Goal: Task Accomplishment & Management: Complete application form

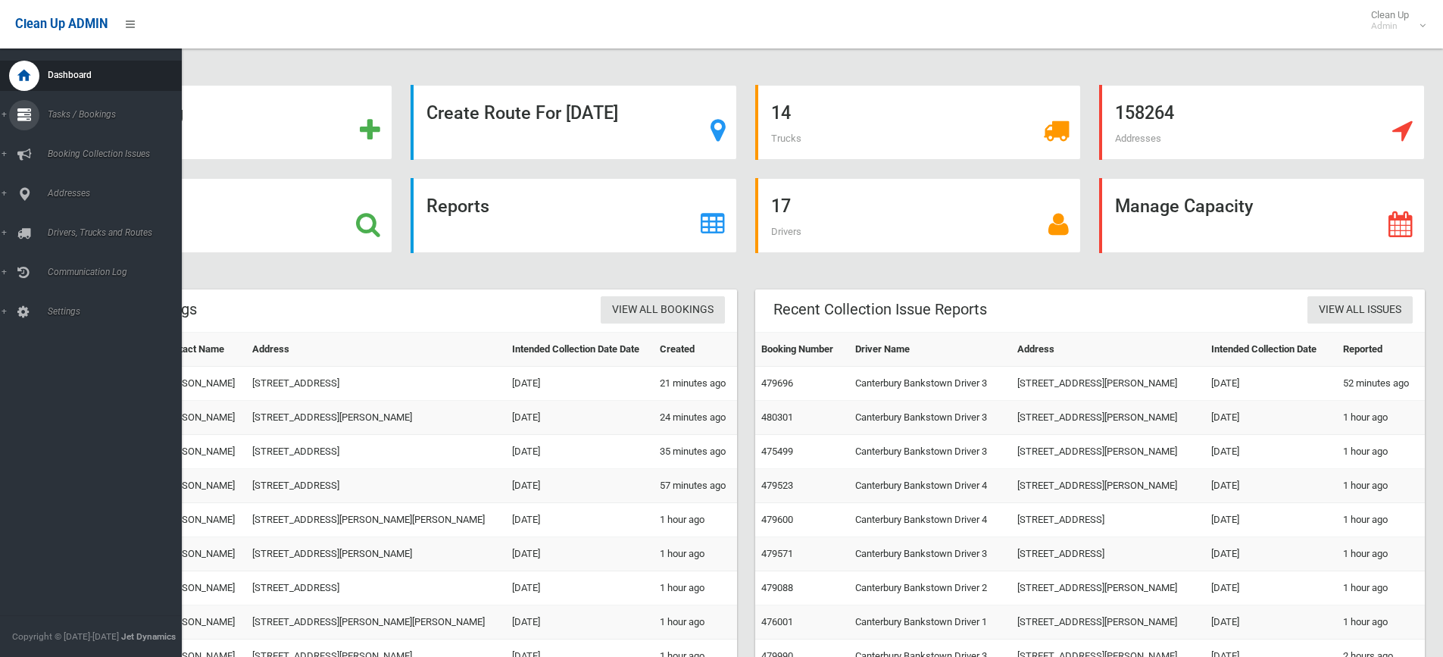
click at [2, 112] on link "Tasks / Bookings" at bounding box center [96, 115] width 193 height 30
click at [64, 224] on span "Search" at bounding box center [111, 225] width 137 height 11
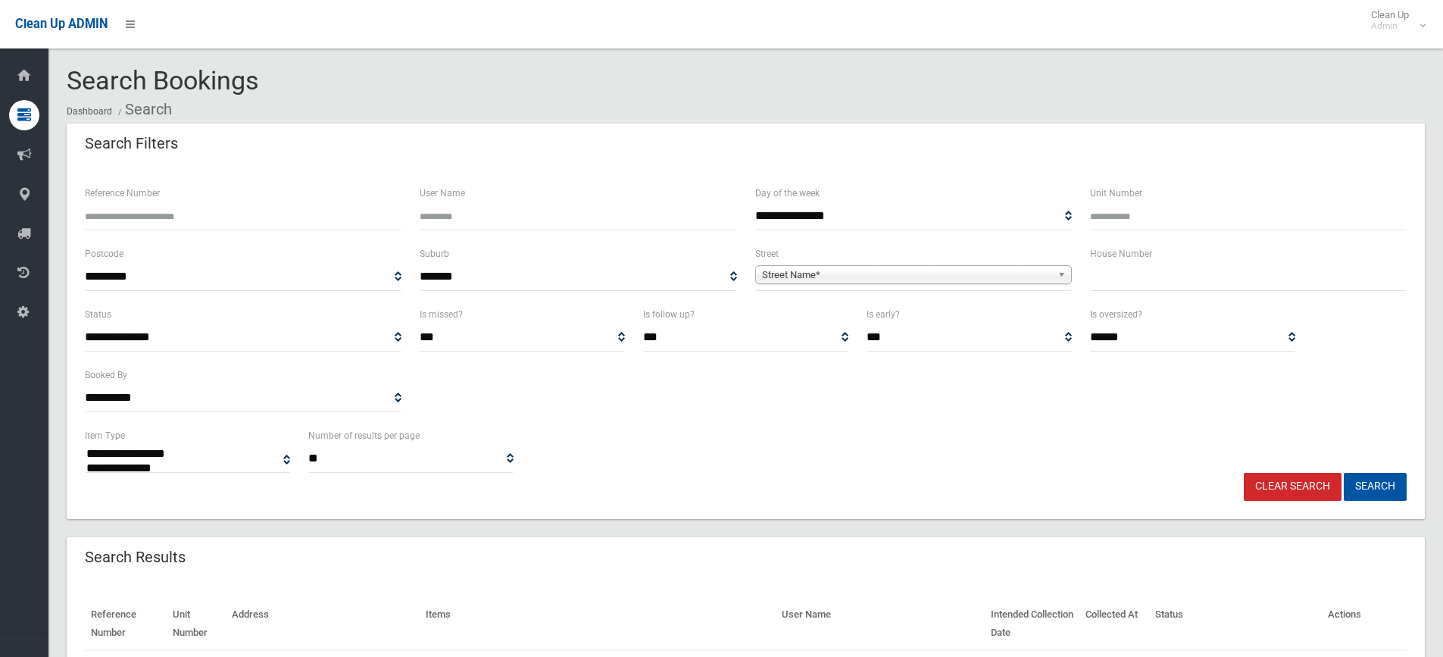
select select
click at [1110, 281] on input "text" at bounding box center [1248, 277] width 317 height 28
type input "**"
click at [846, 274] on span "Street Name*" at bounding box center [906, 275] width 289 height 18
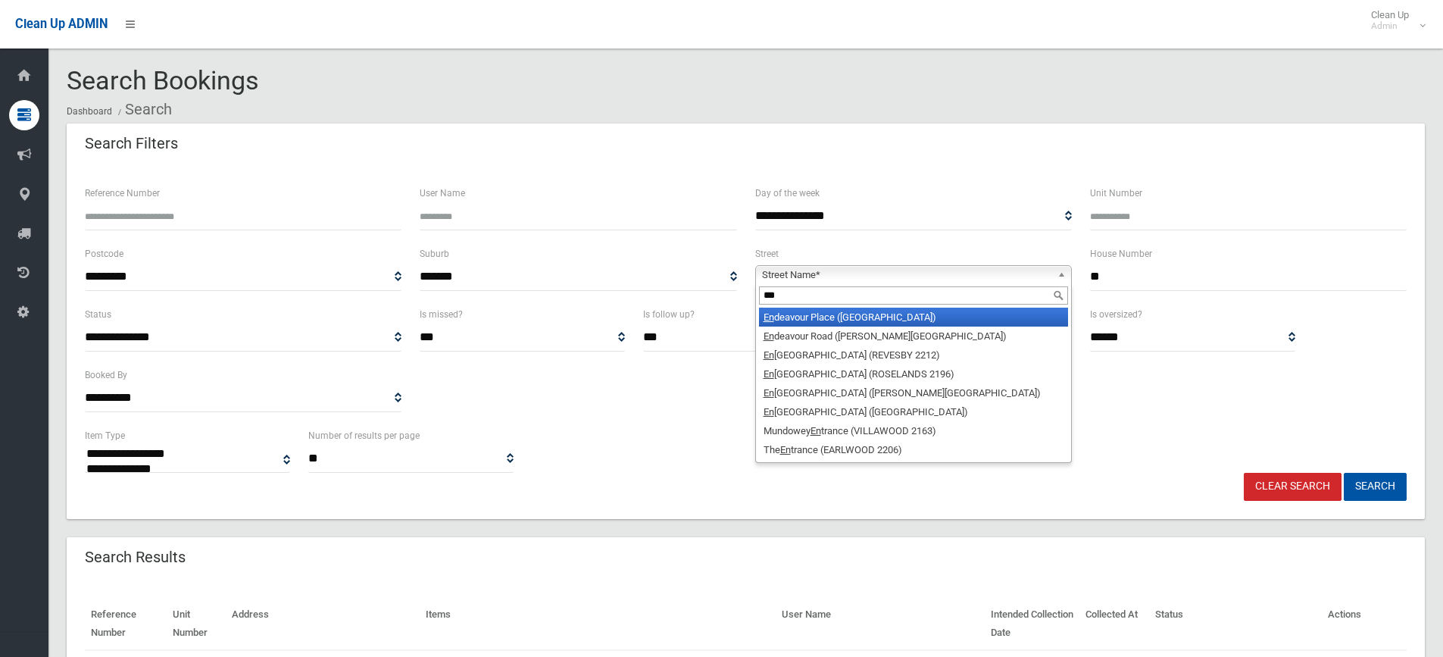
type input "****"
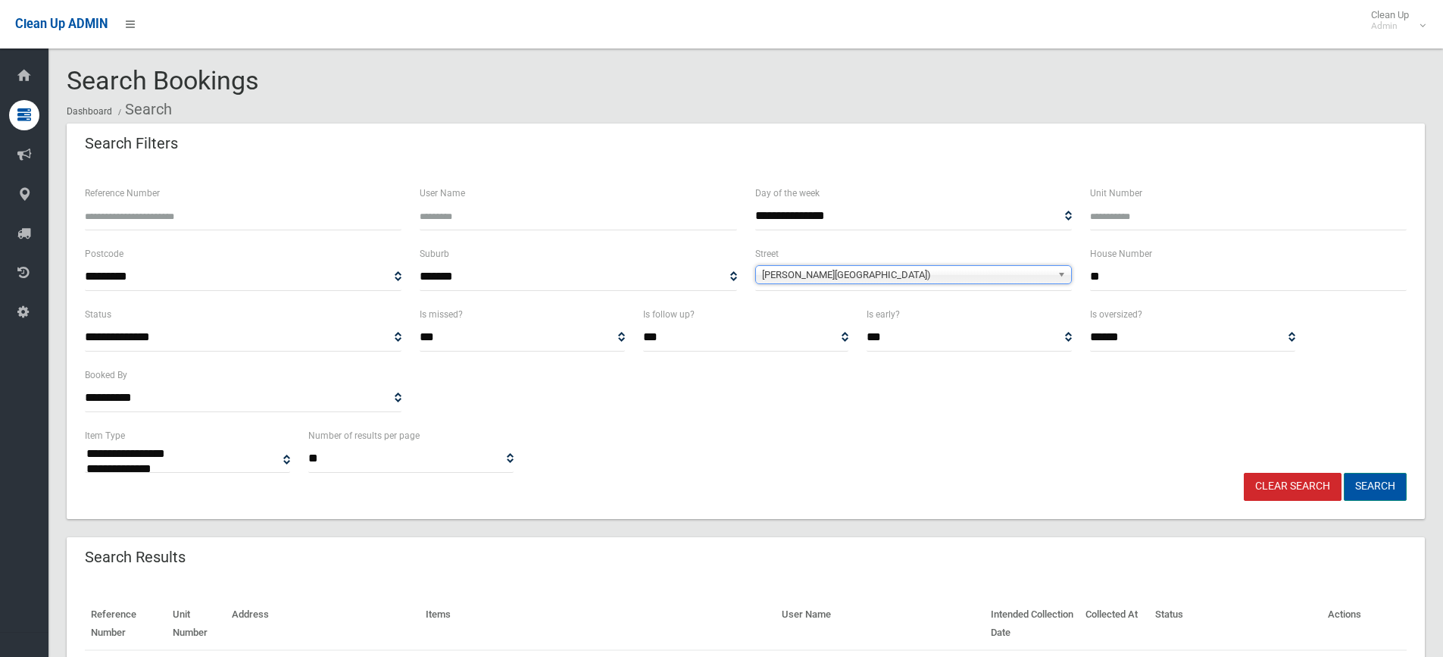
click at [1363, 486] on button "Search" at bounding box center [1375, 487] width 63 height 28
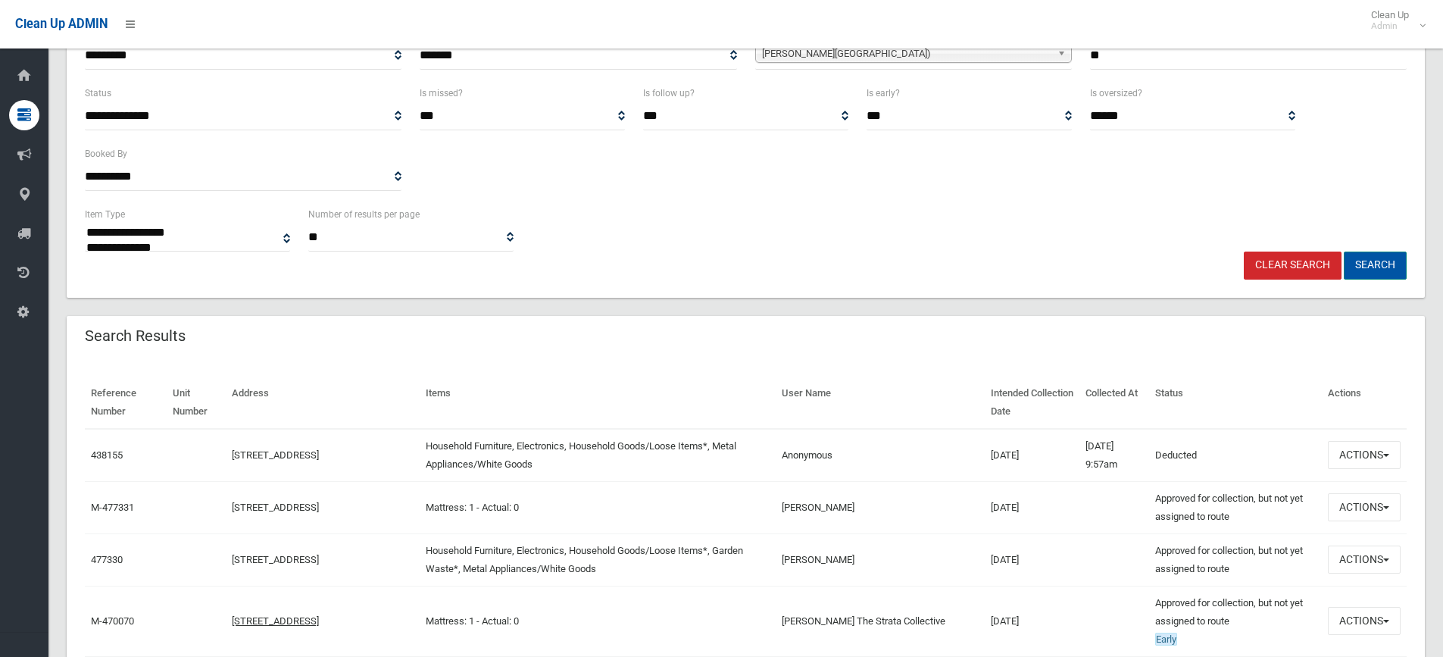
scroll to position [227, 0]
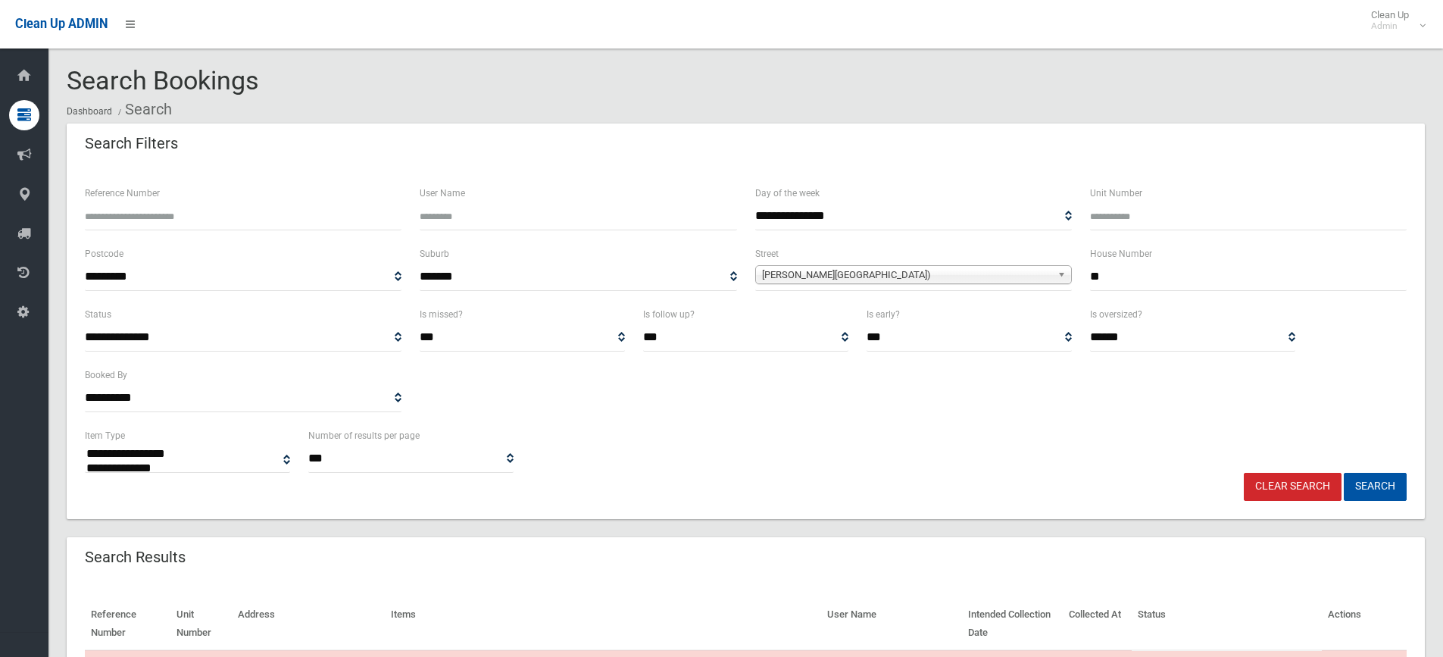
select select
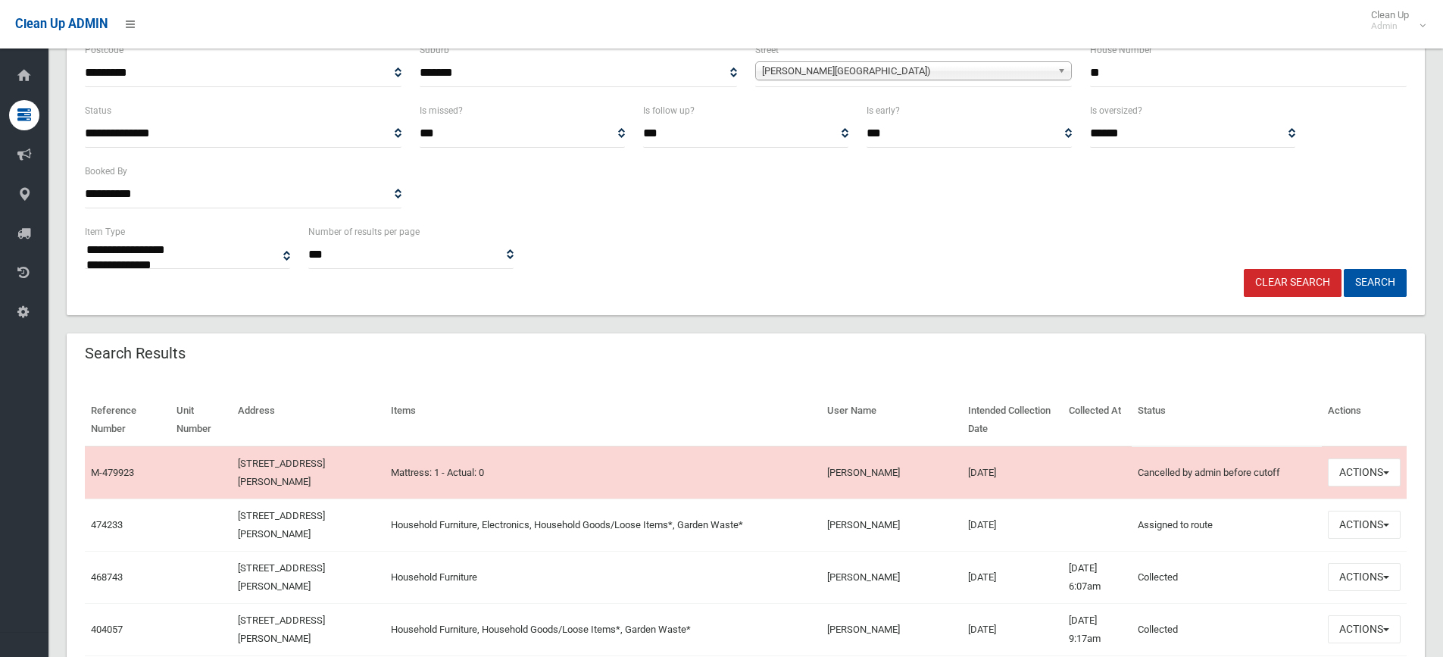
scroll to position [227, 0]
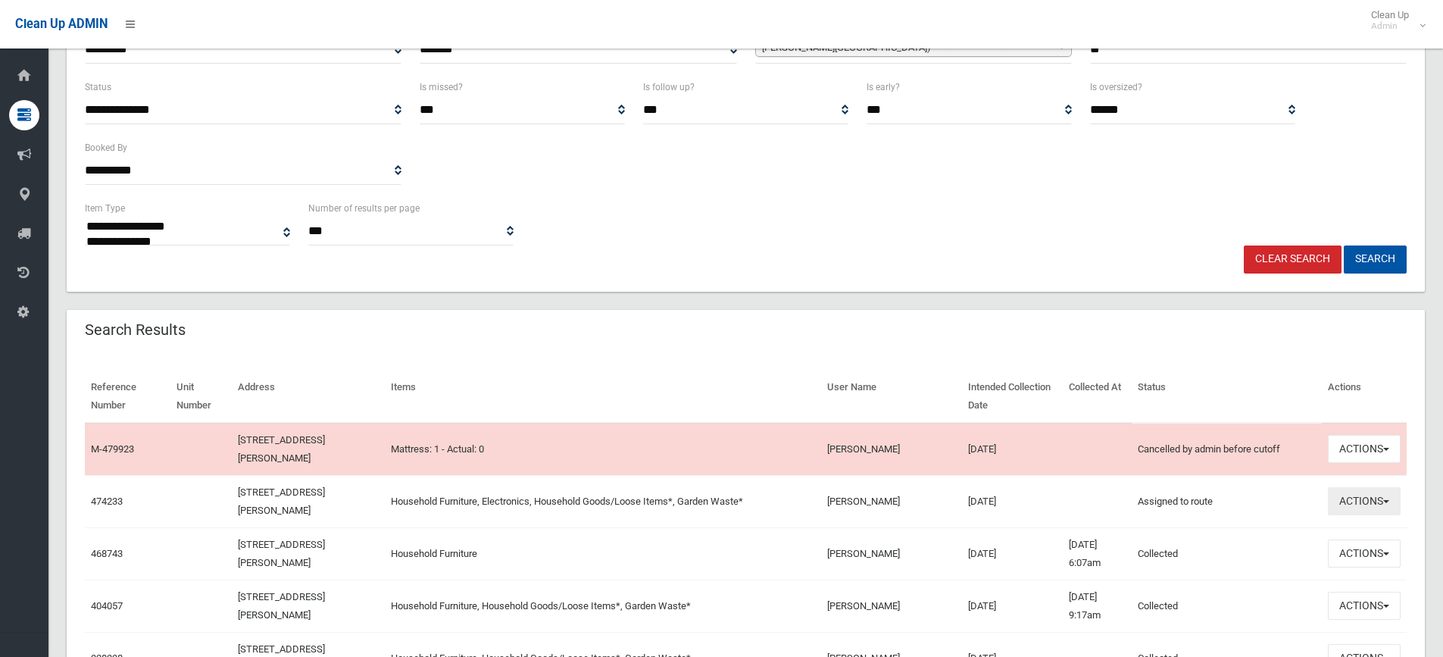
click at [1387, 501] on span "button" at bounding box center [1386, 501] width 6 height 3
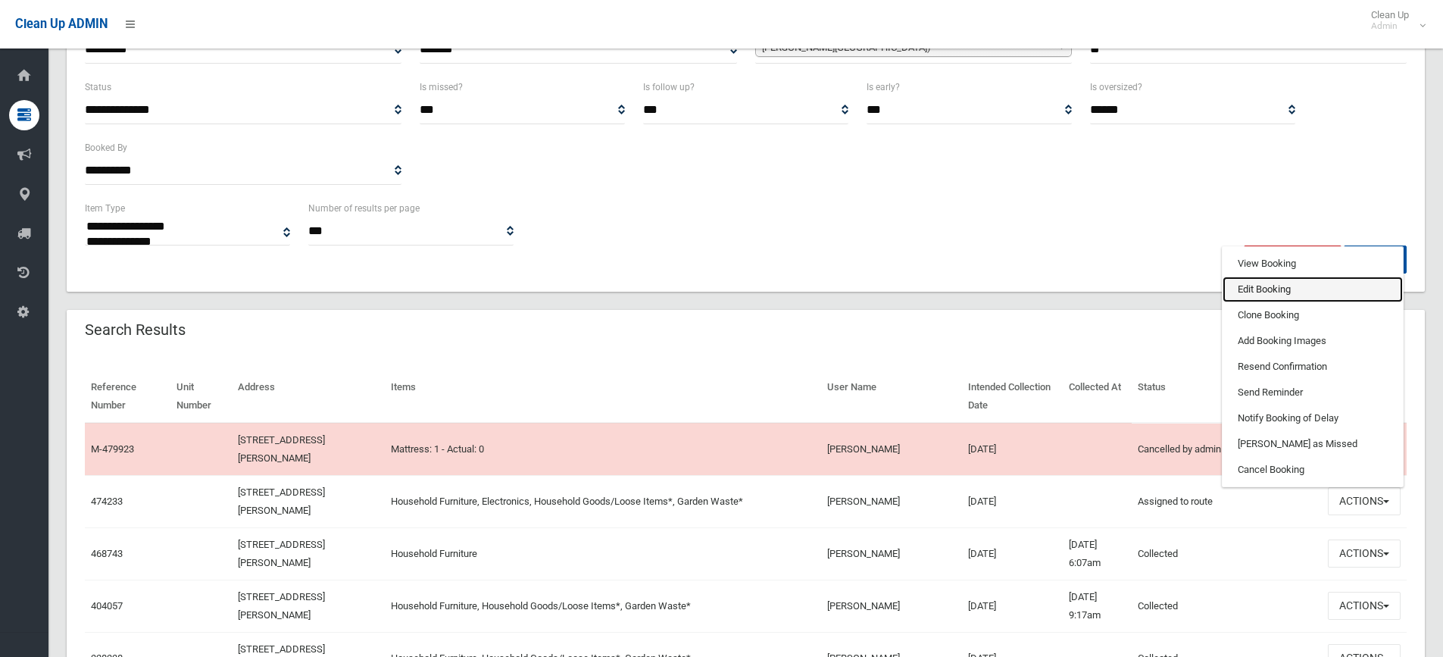
click at [1247, 289] on link "Edit Booking" at bounding box center [1313, 289] width 180 height 26
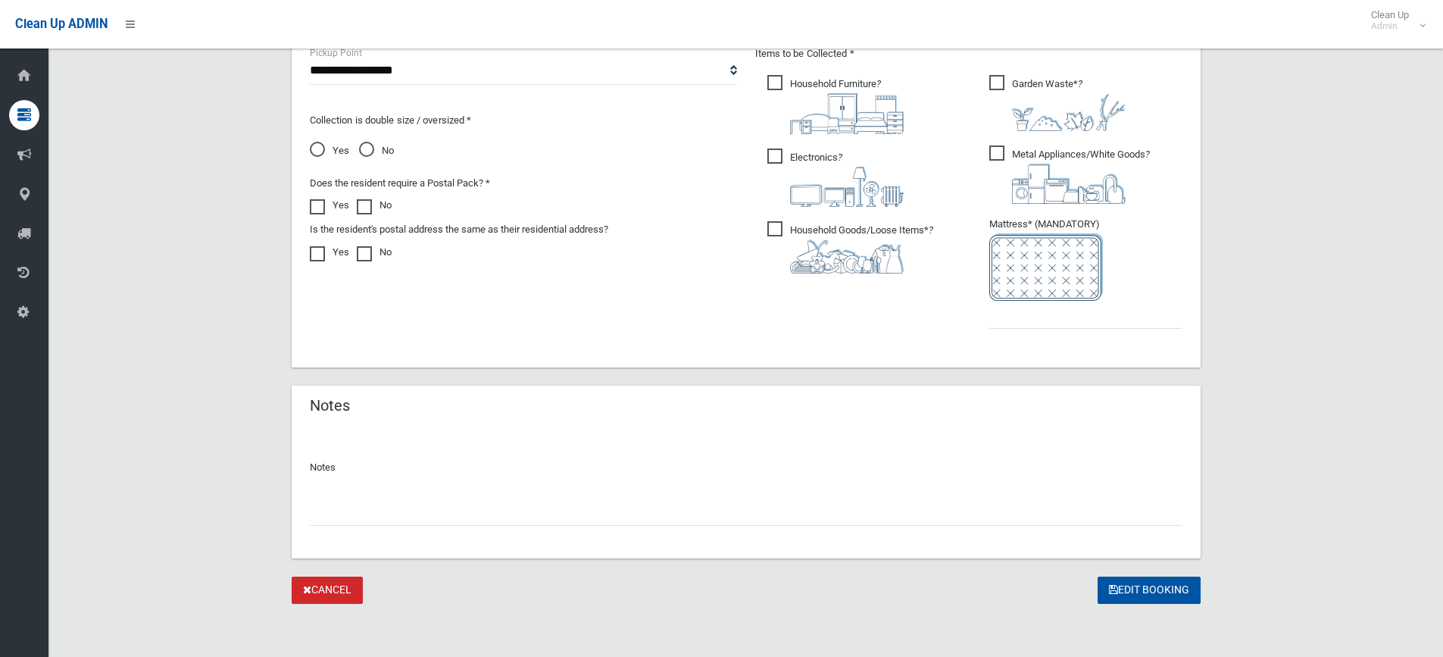
scroll to position [835, 0]
click at [1004, 319] on input "text" at bounding box center [1085, 313] width 193 height 28
type input "*"
click at [370, 514] on input "text" at bounding box center [746, 510] width 873 height 28
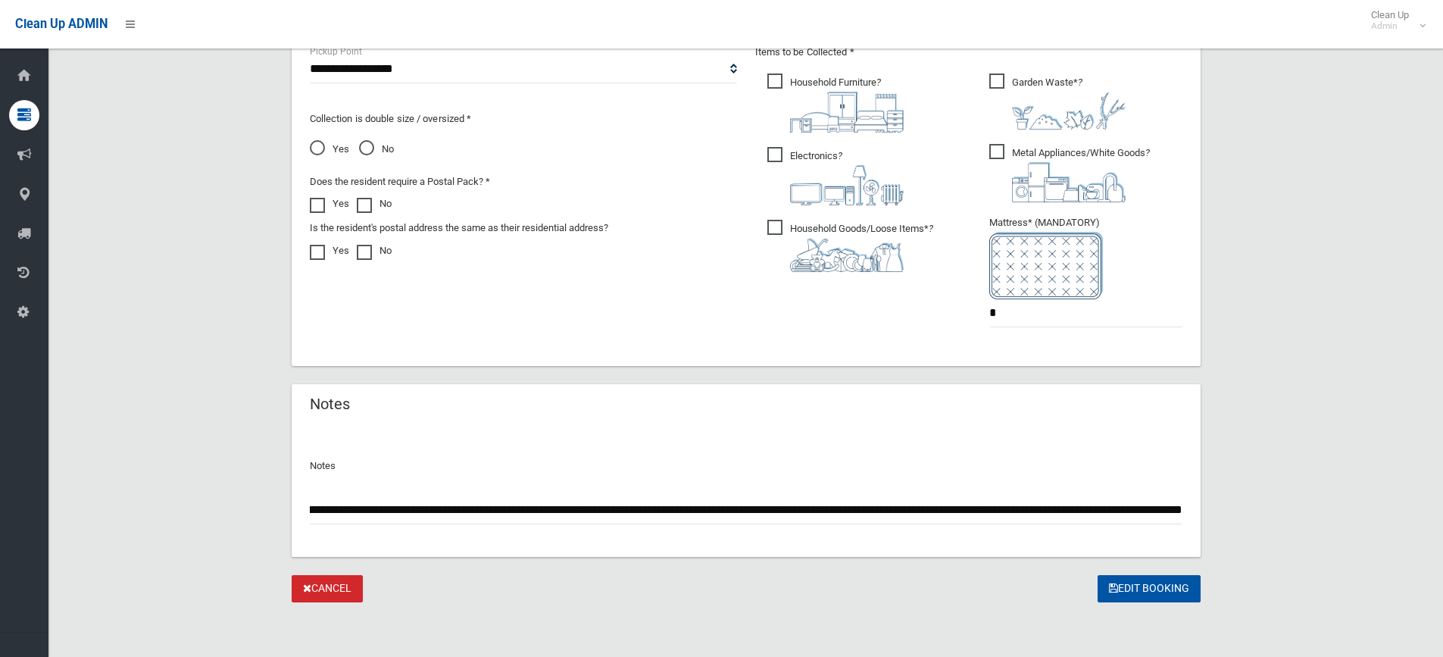
scroll to position [0, 226]
type input "**********"
click at [1135, 589] on button "Edit Booking" at bounding box center [1149, 589] width 103 height 28
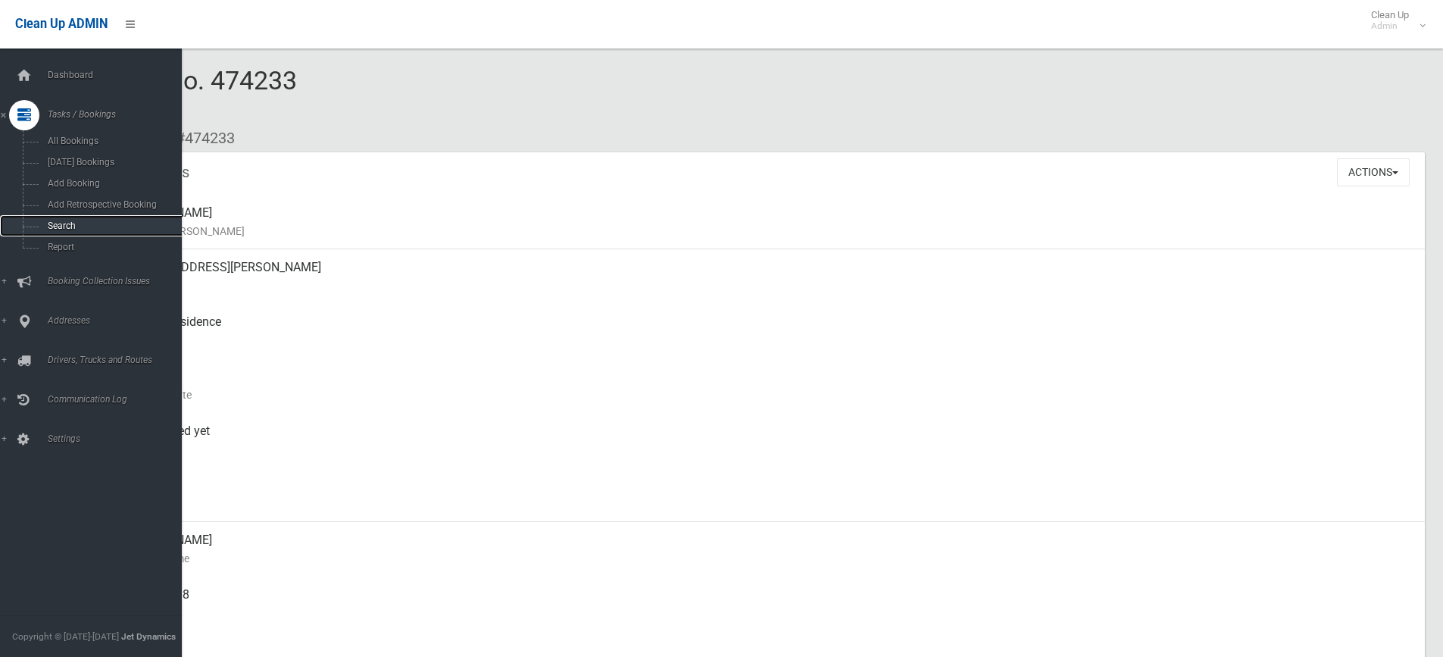
click at [64, 226] on span "Search" at bounding box center [111, 225] width 137 height 11
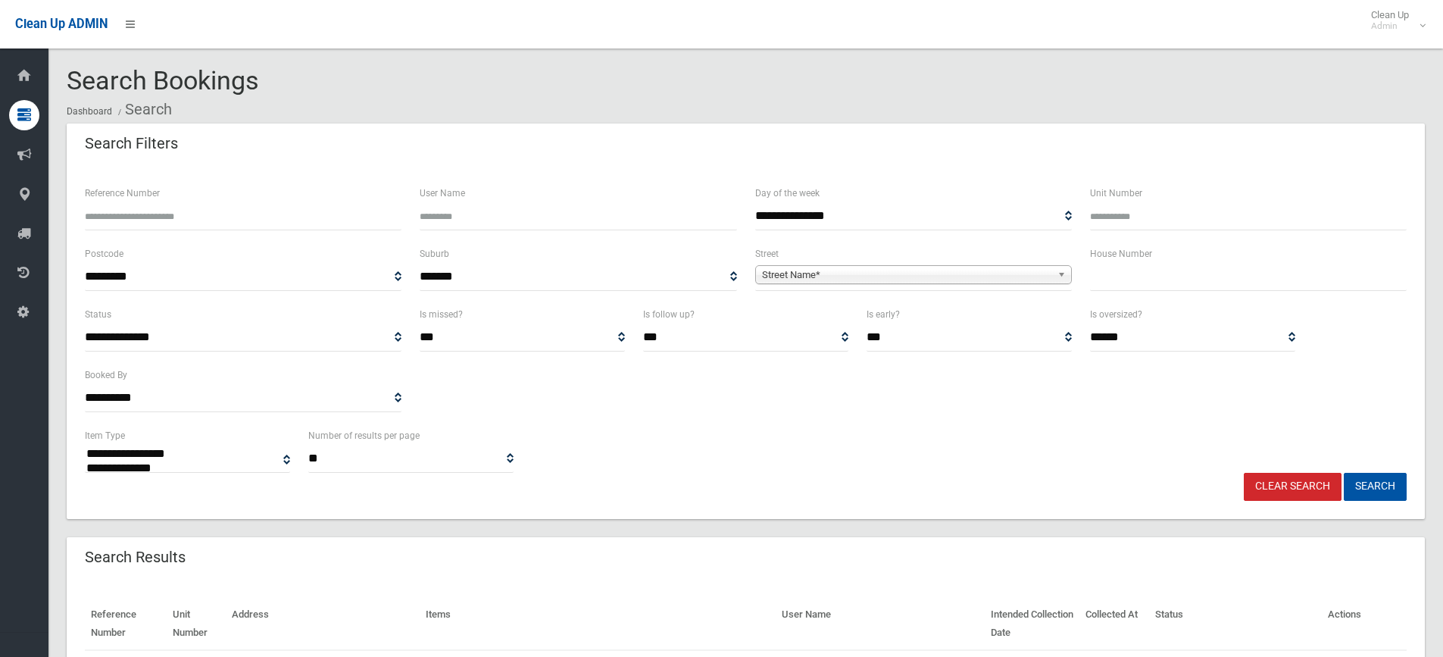
select select
click at [1116, 281] on input "text" at bounding box center [1248, 277] width 317 height 28
type input "**"
click at [800, 270] on span "Street Name*" at bounding box center [906, 275] width 289 height 18
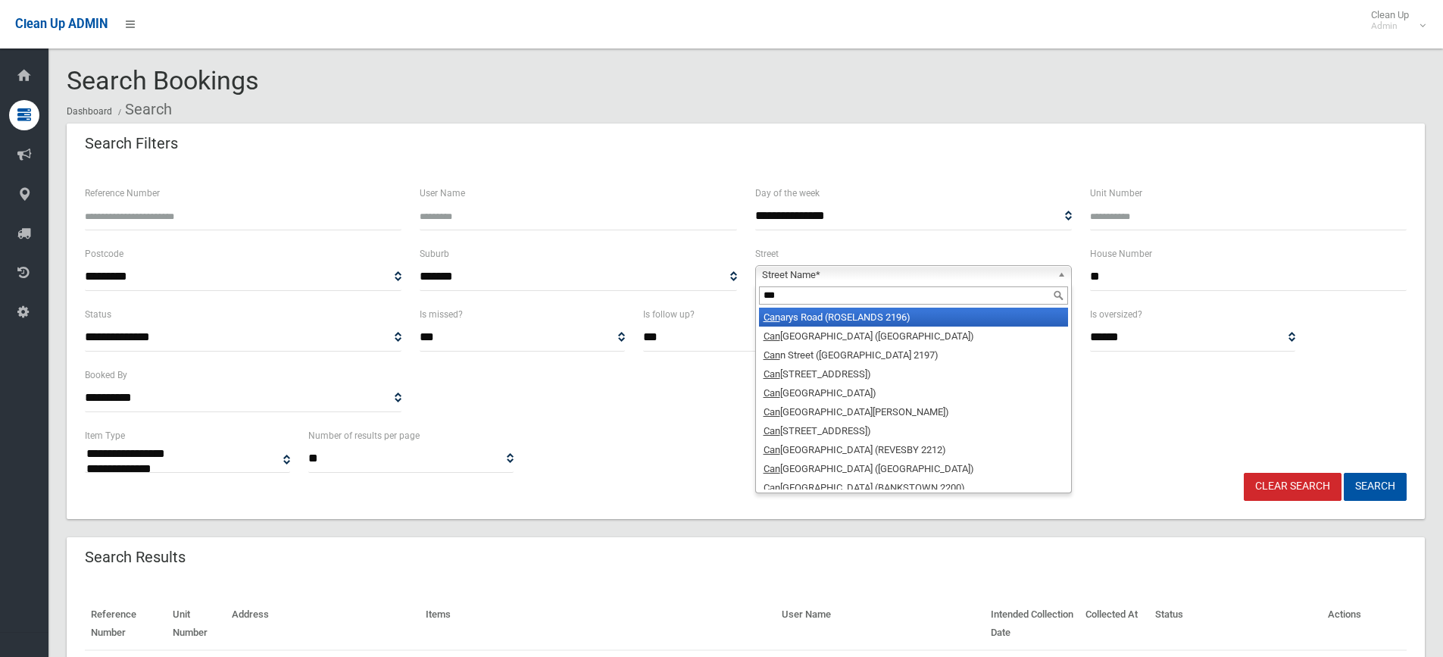
type input "***"
click at [805, 319] on li "Can arys Road (ROSELANDS 2196)" at bounding box center [913, 317] width 309 height 19
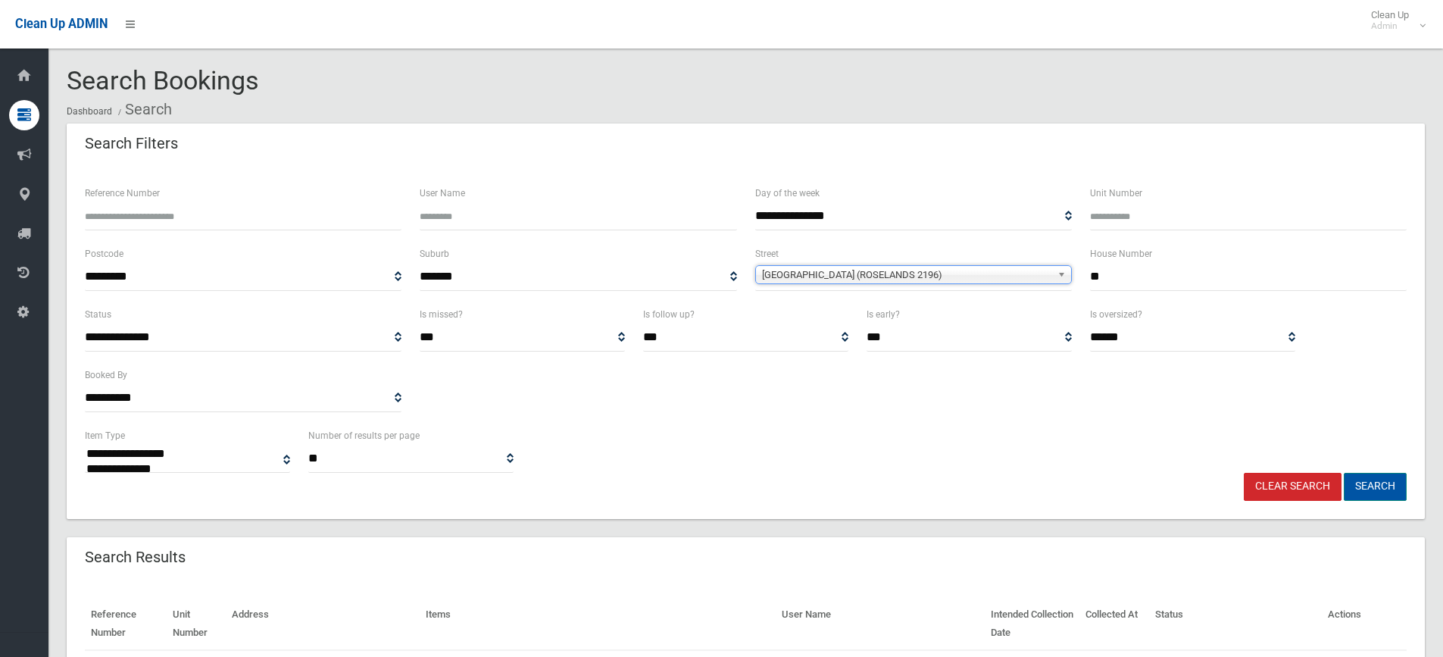
click at [1379, 485] on button "Search" at bounding box center [1375, 487] width 63 height 28
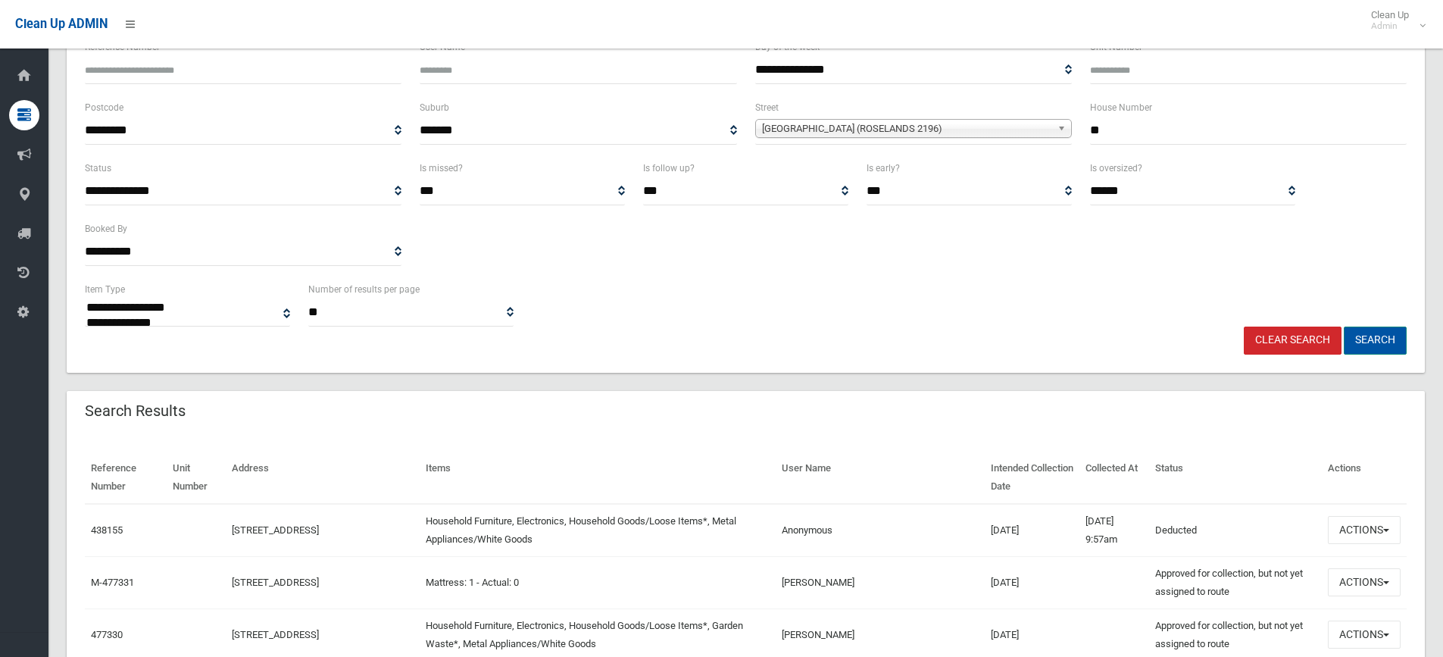
scroll to position [151, 0]
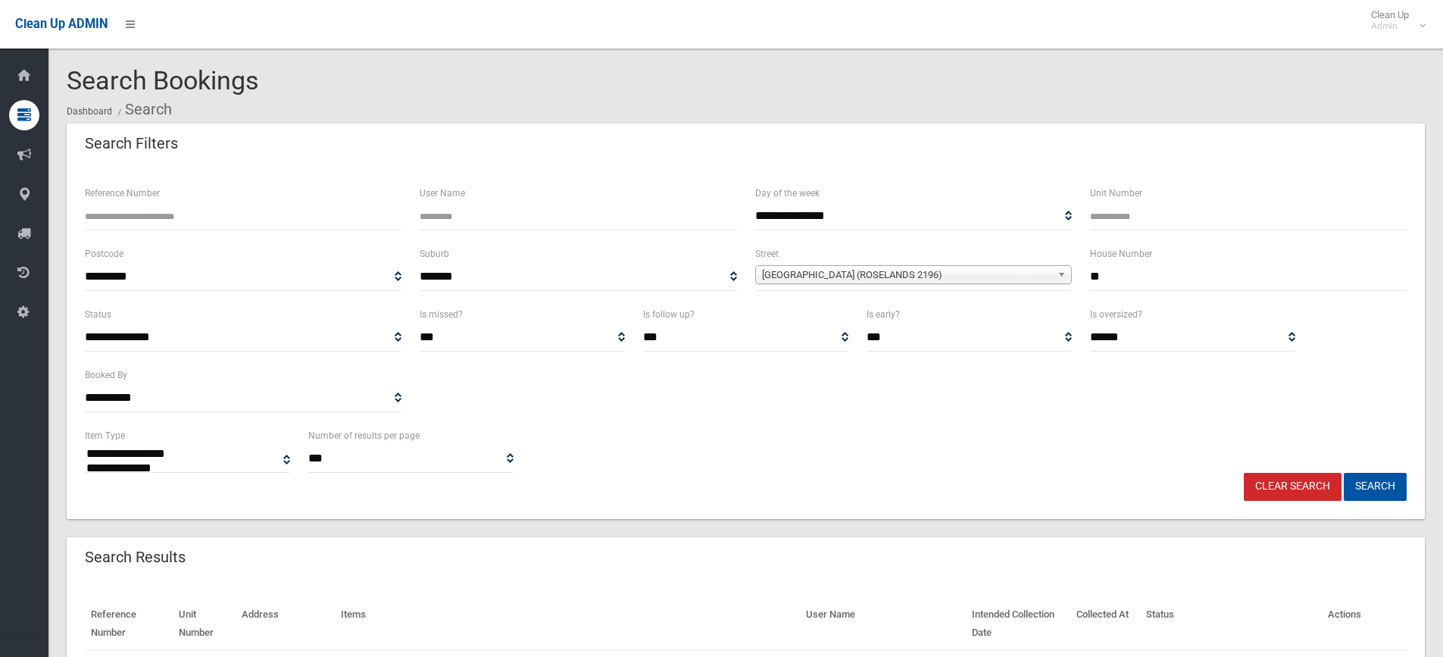
select select
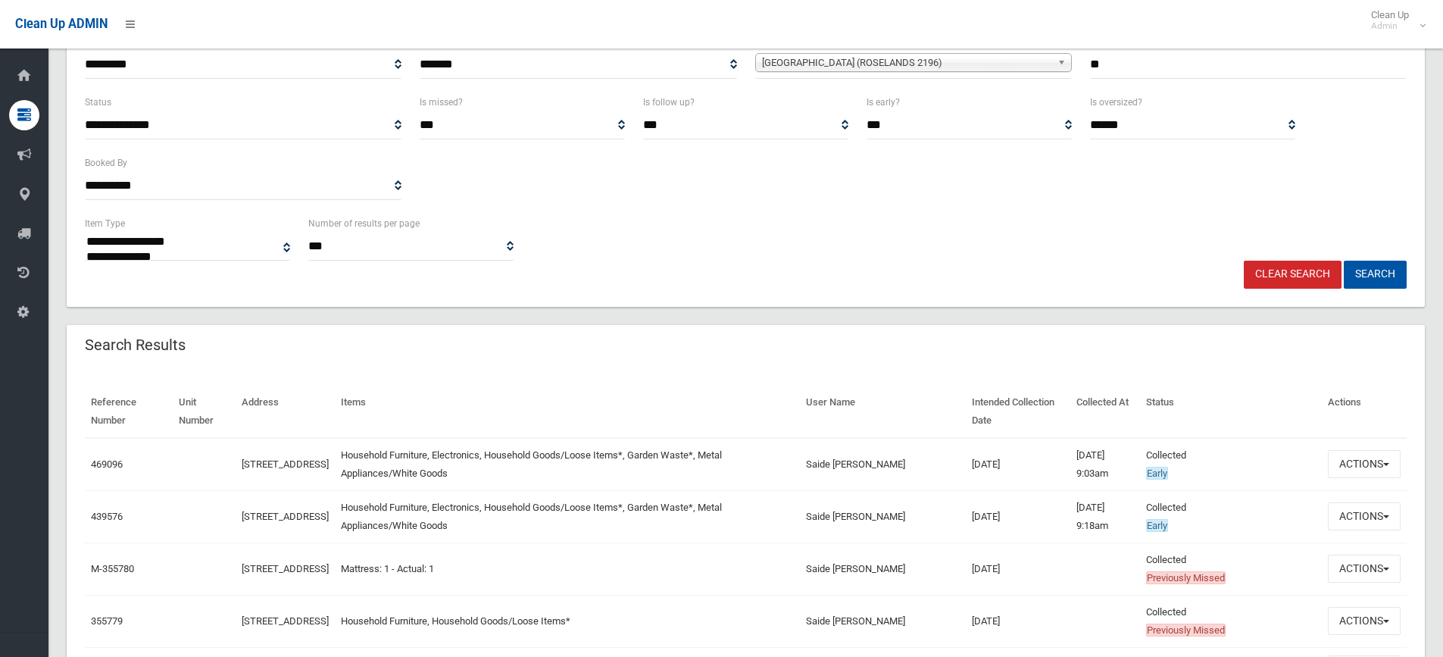
scroll to position [303, 0]
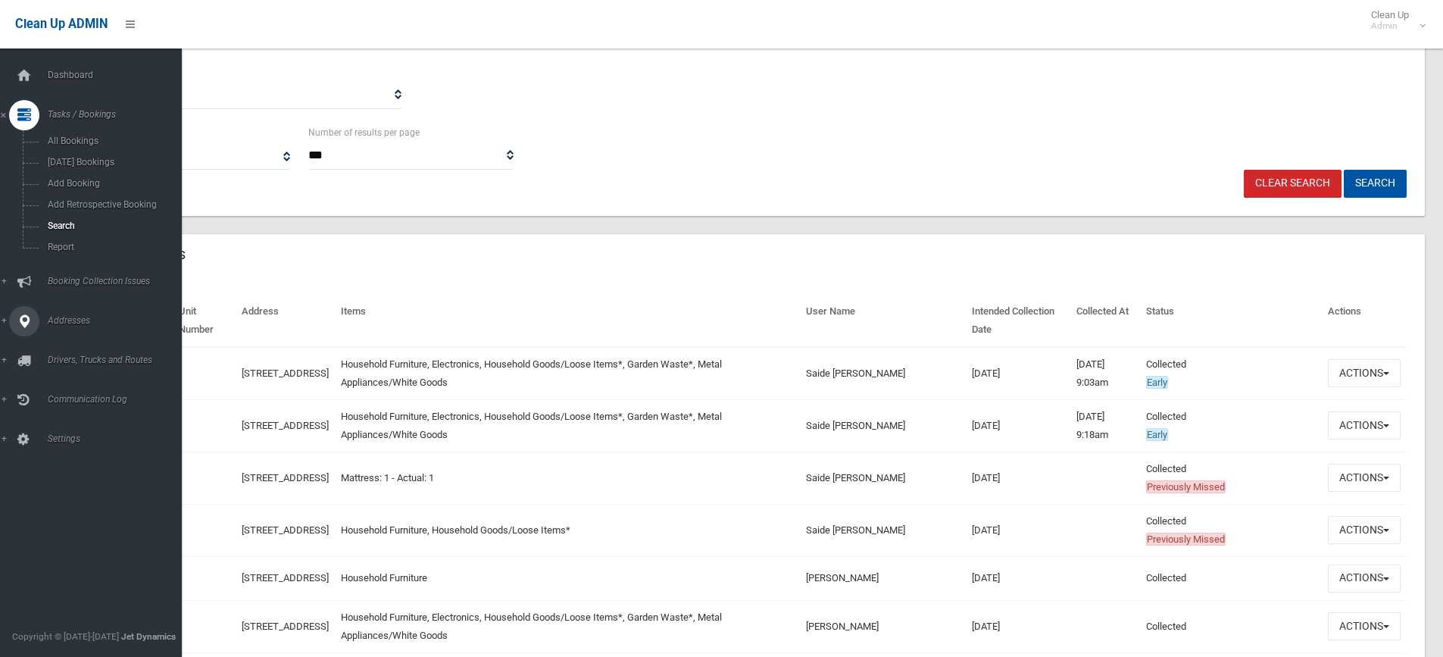
click at [5, 320] on link "Addresses" at bounding box center [96, 321] width 193 height 30
click at [3, 191] on link "Addresses" at bounding box center [96, 194] width 193 height 30
click at [1, 193] on link "Addresses" at bounding box center [96, 194] width 193 height 30
click at [3, 194] on link "Addresses" at bounding box center [96, 194] width 193 height 30
click at [4, 114] on link "Tasks / Bookings" at bounding box center [96, 115] width 193 height 30
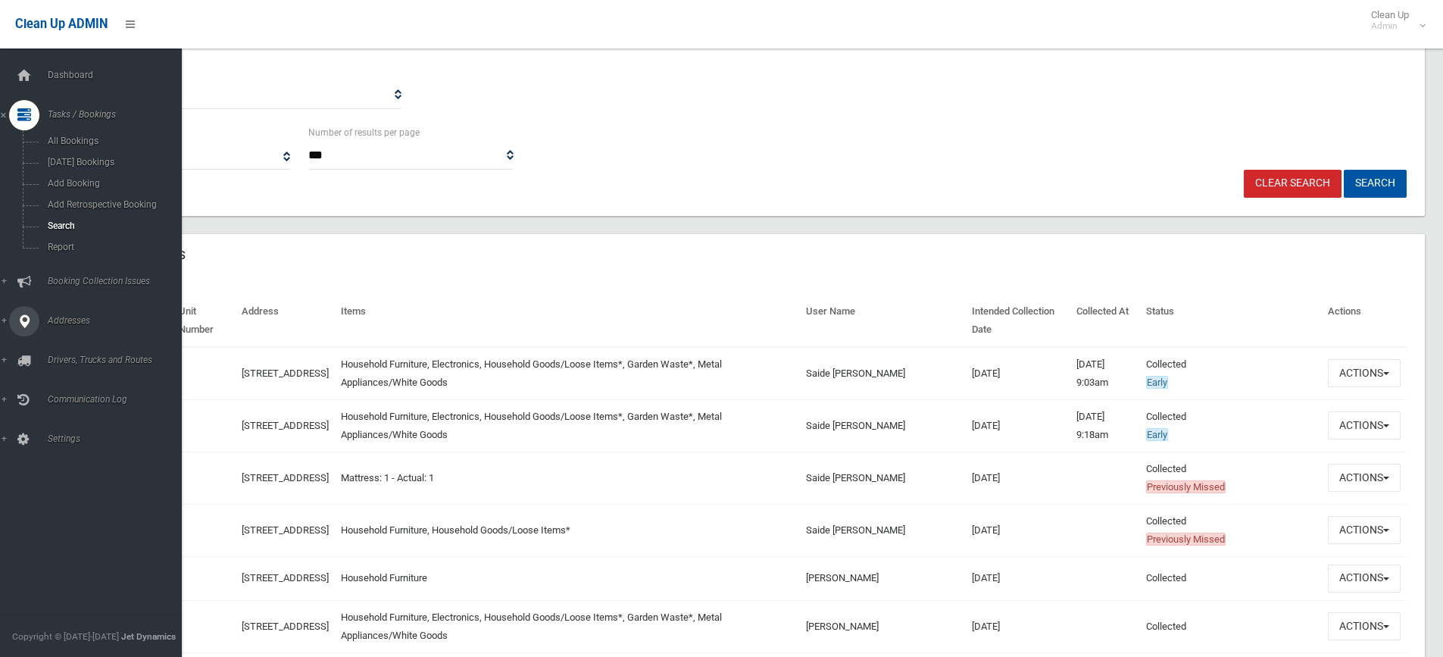
click at [65, 319] on span "Addresses" at bounding box center [118, 320] width 150 height 11
click at [73, 217] on span "All Addresses" at bounding box center [111, 219] width 137 height 11
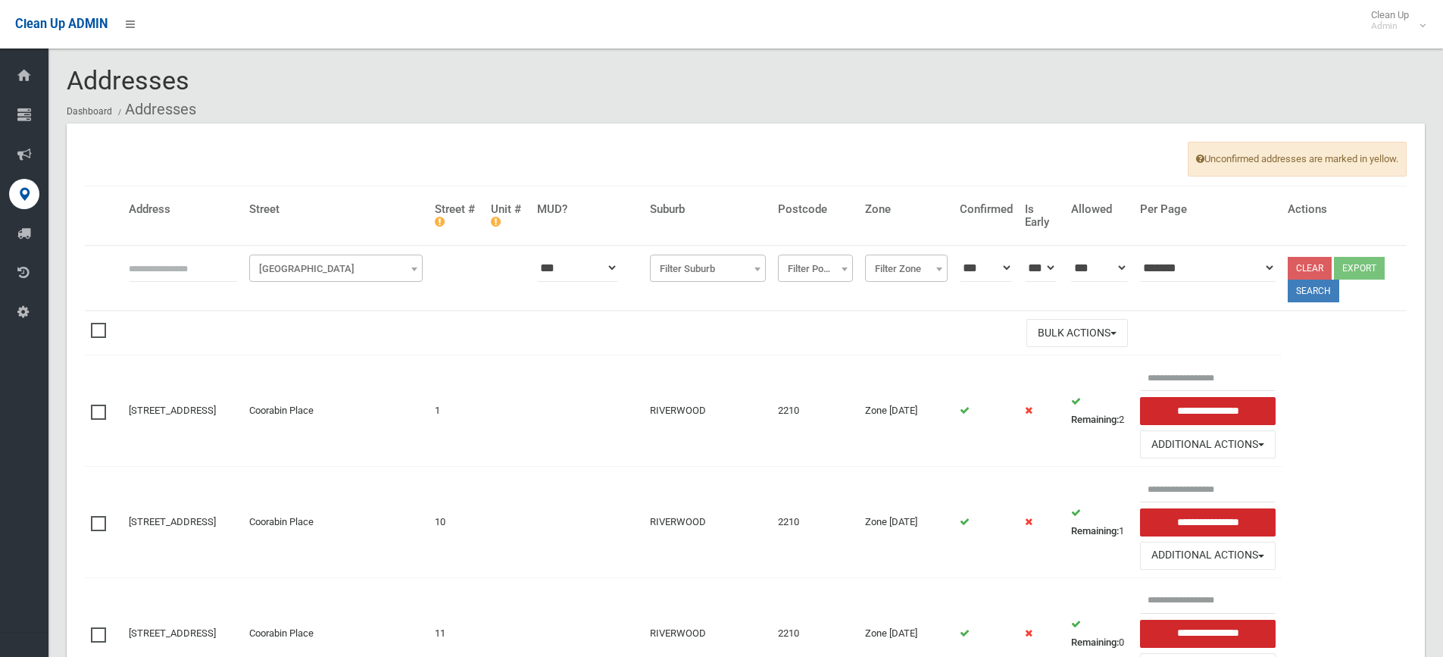
click at [343, 271] on span "[GEOGRAPHIC_DATA]" at bounding box center [336, 268] width 166 height 21
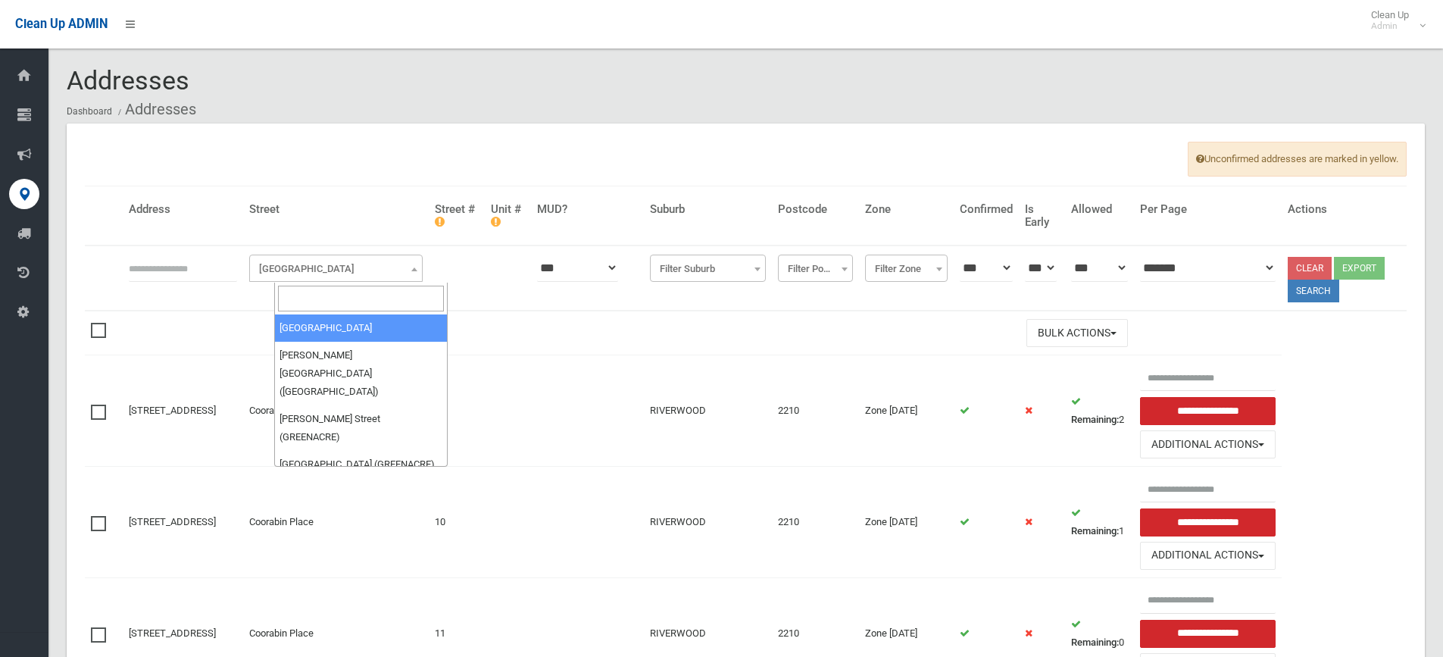
click at [323, 301] on input "search" at bounding box center [361, 299] width 166 height 26
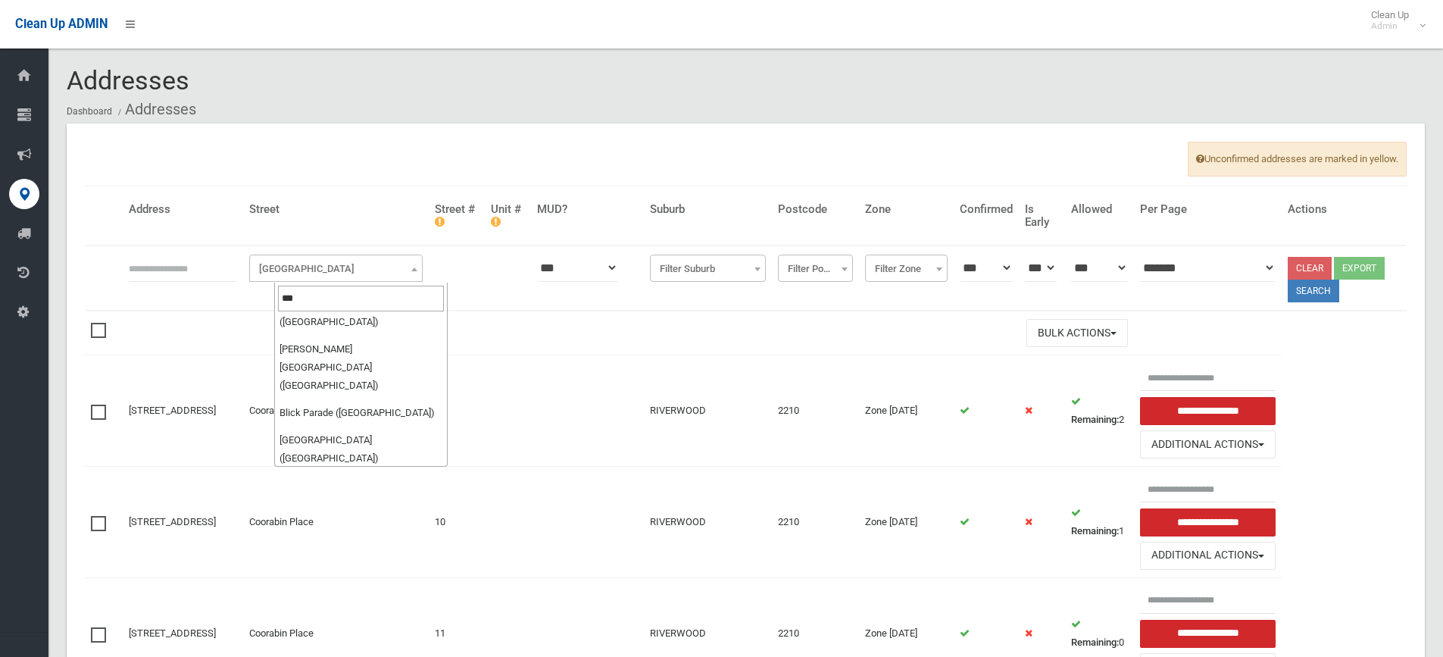
scroll to position [151, 0]
type input "***"
select select "***"
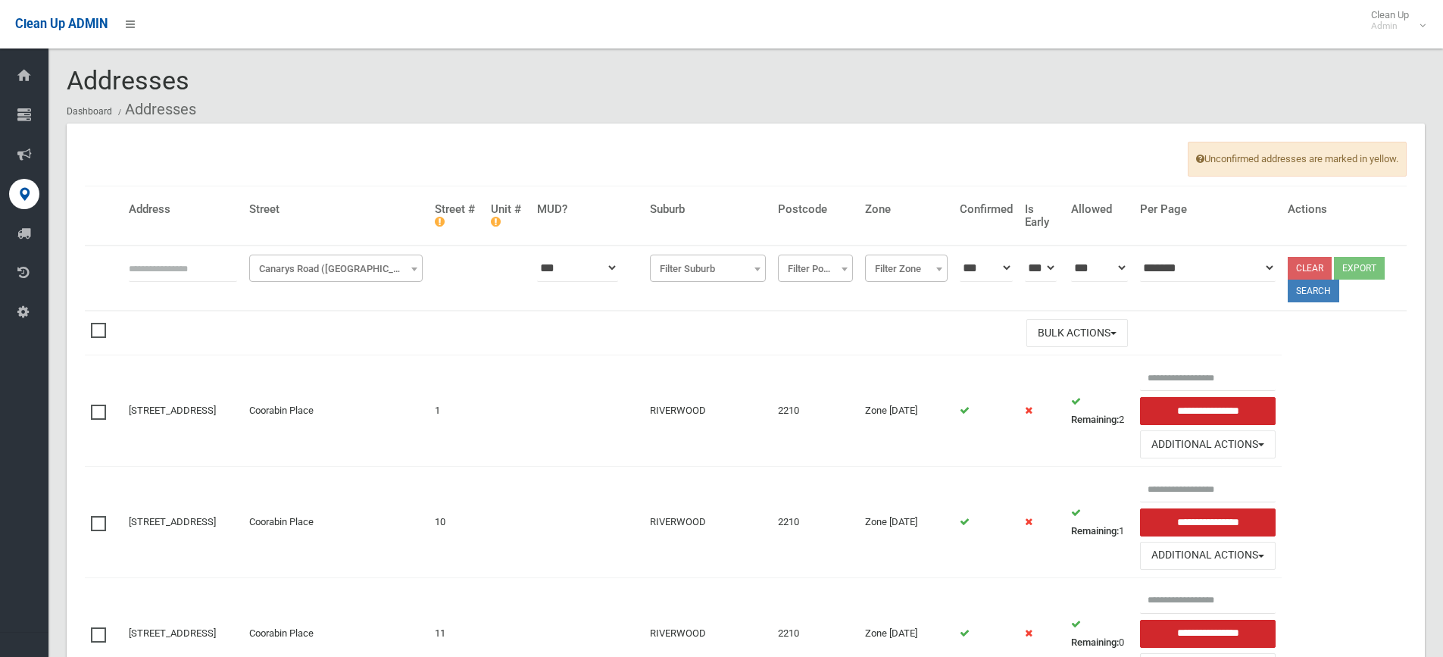
click at [156, 272] on input "text" at bounding box center [183, 268] width 108 height 28
type input "**"
click at [1317, 294] on button "Search" at bounding box center [1314, 291] width 52 height 23
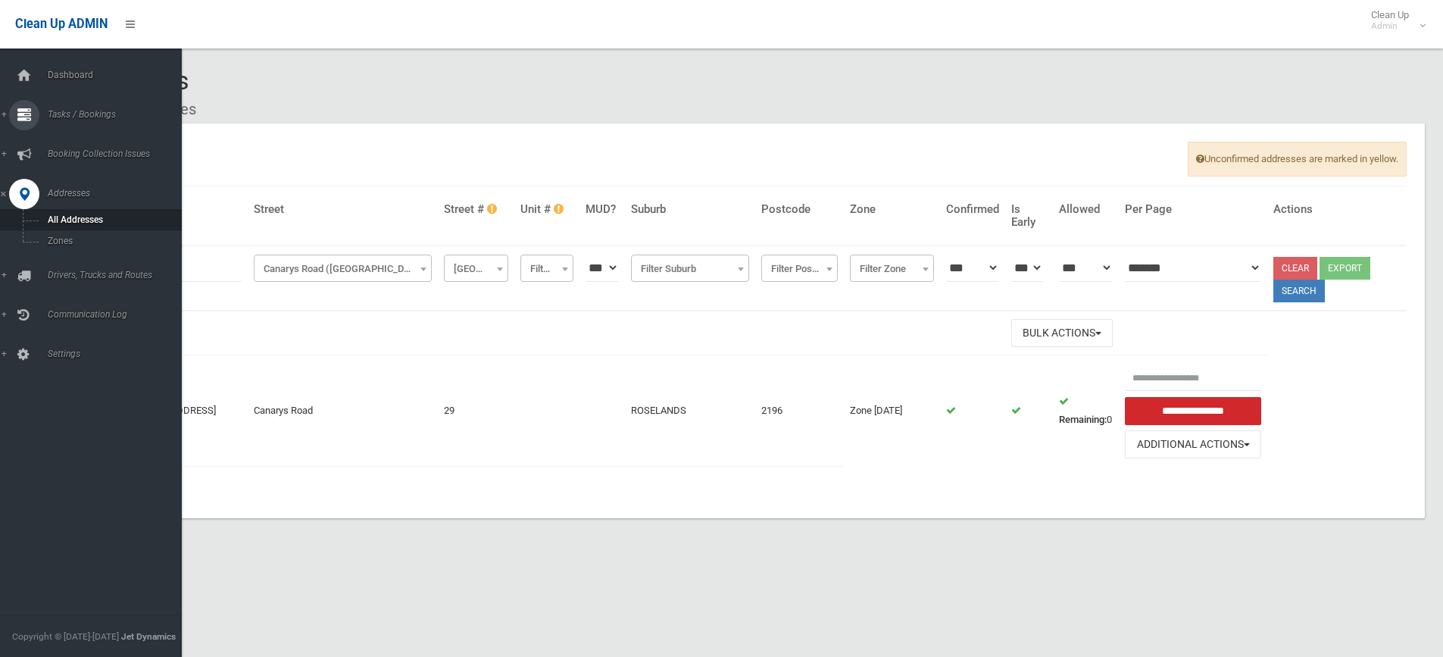
click at [5, 114] on link "Tasks / Bookings" at bounding box center [96, 115] width 193 height 30
click at [70, 180] on span "Add Booking" at bounding box center [111, 183] width 137 height 11
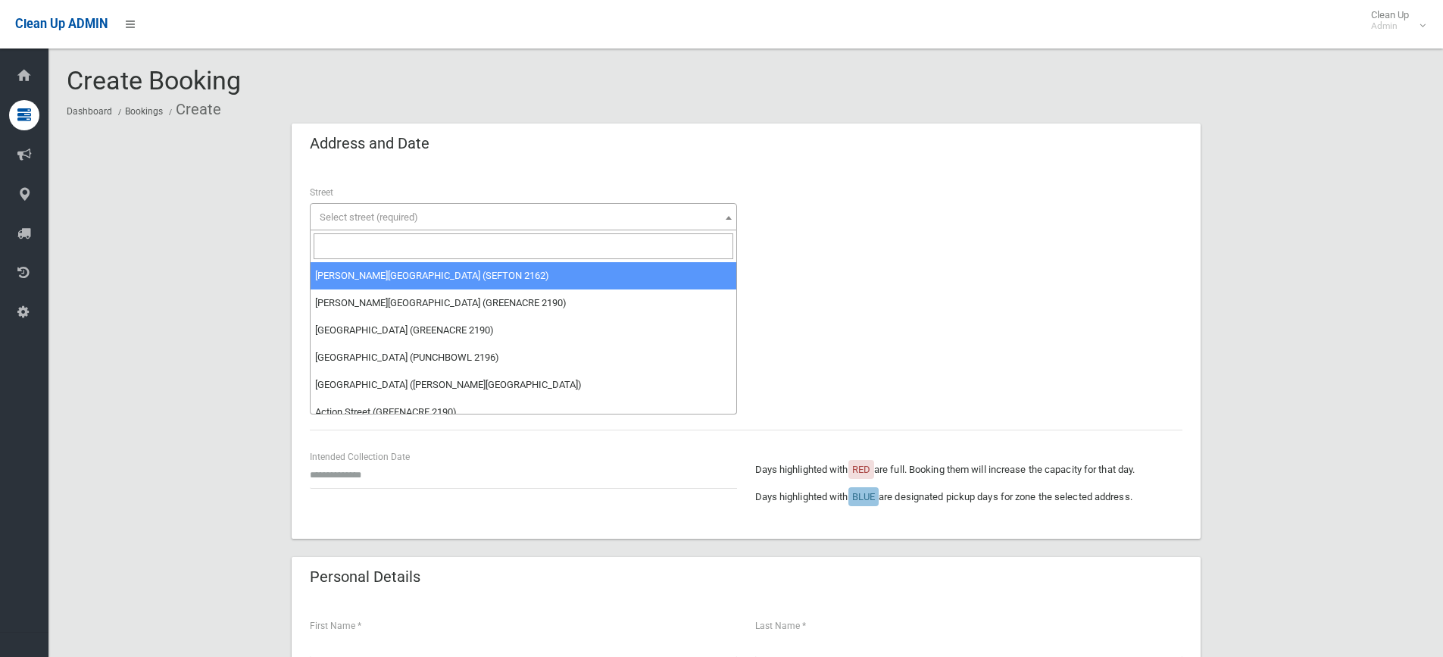
click at [340, 238] on input "search" at bounding box center [524, 246] width 420 height 26
type input "***"
select select "***"
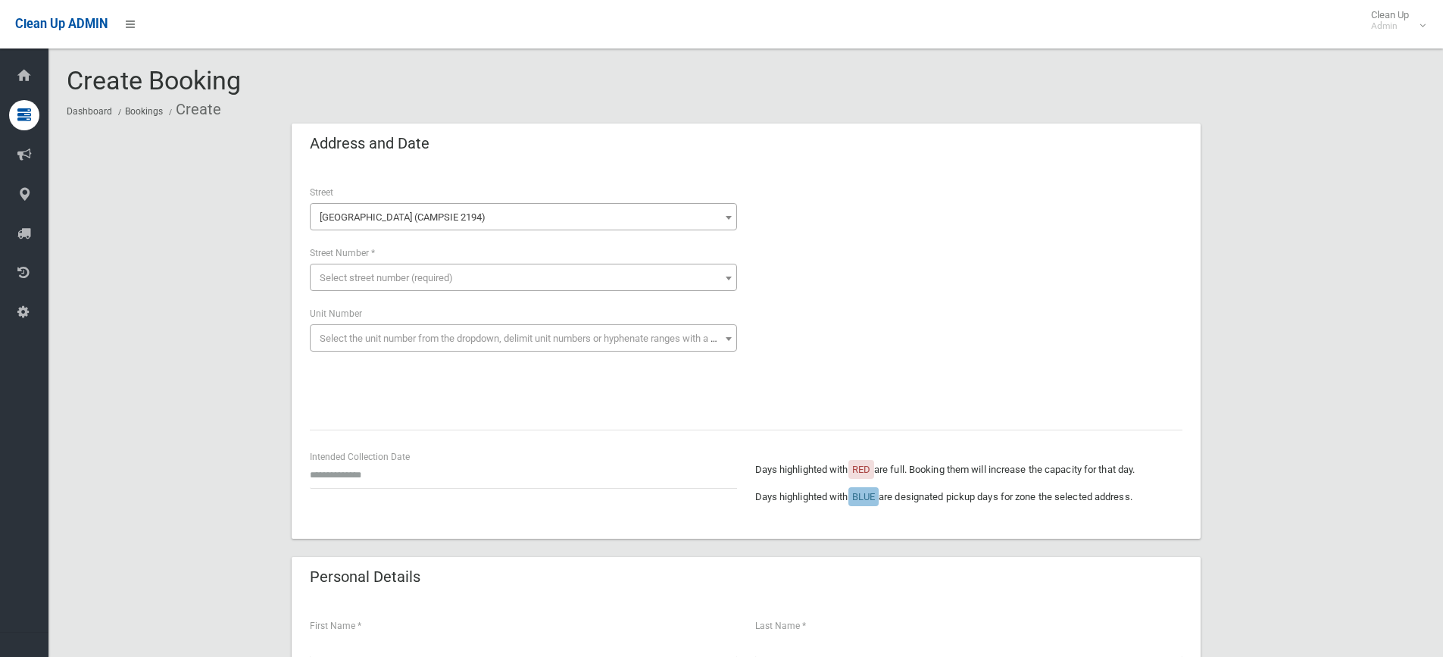
click at [729, 217] on b at bounding box center [729, 218] width 6 height 4
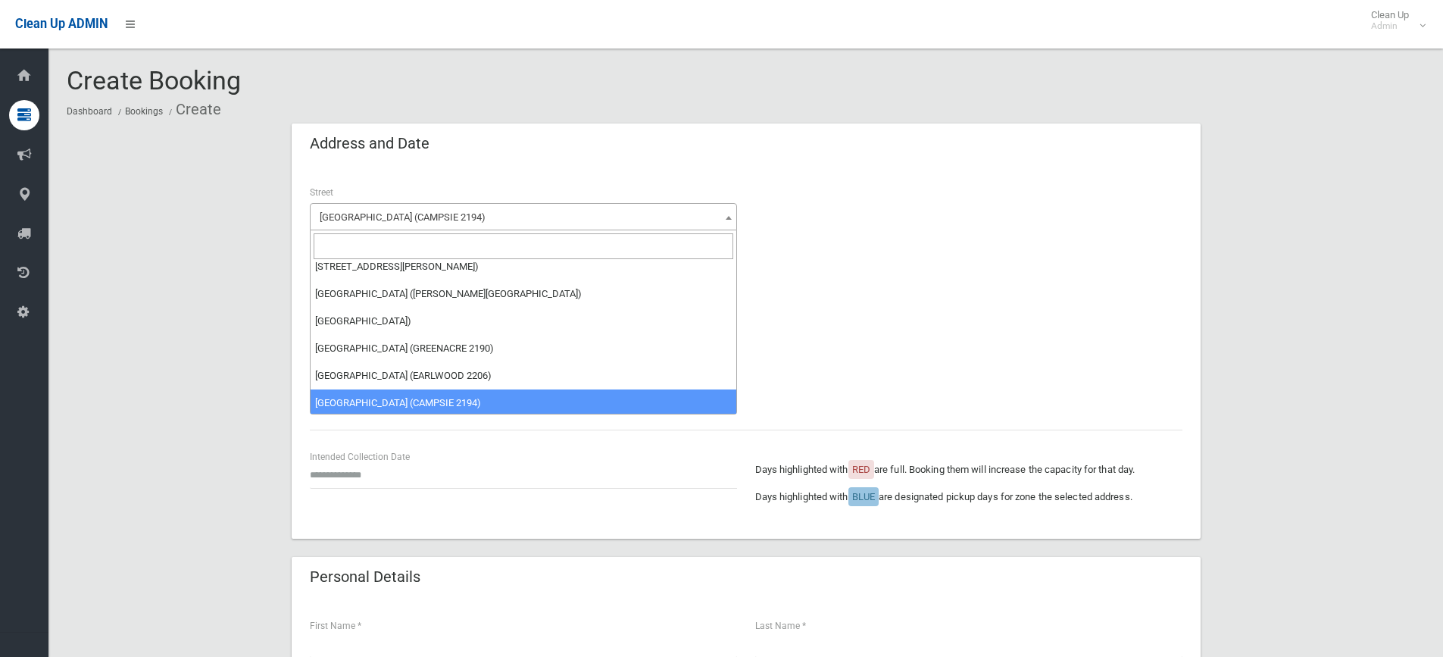
scroll to position [54479, 0]
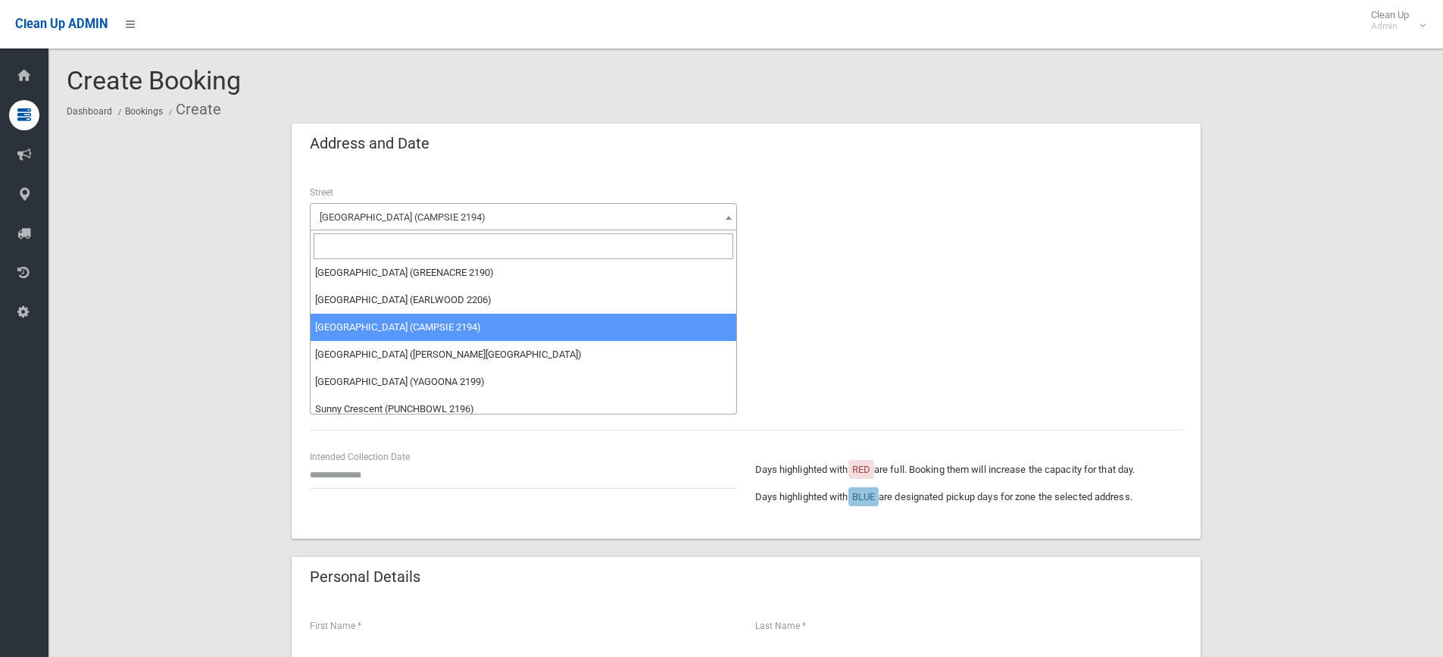
click at [405, 217] on span "[GEOGRAPHIC_DATA] (CAMPSIE 2194)" at bounding box center [524, 217] width 420 height 21
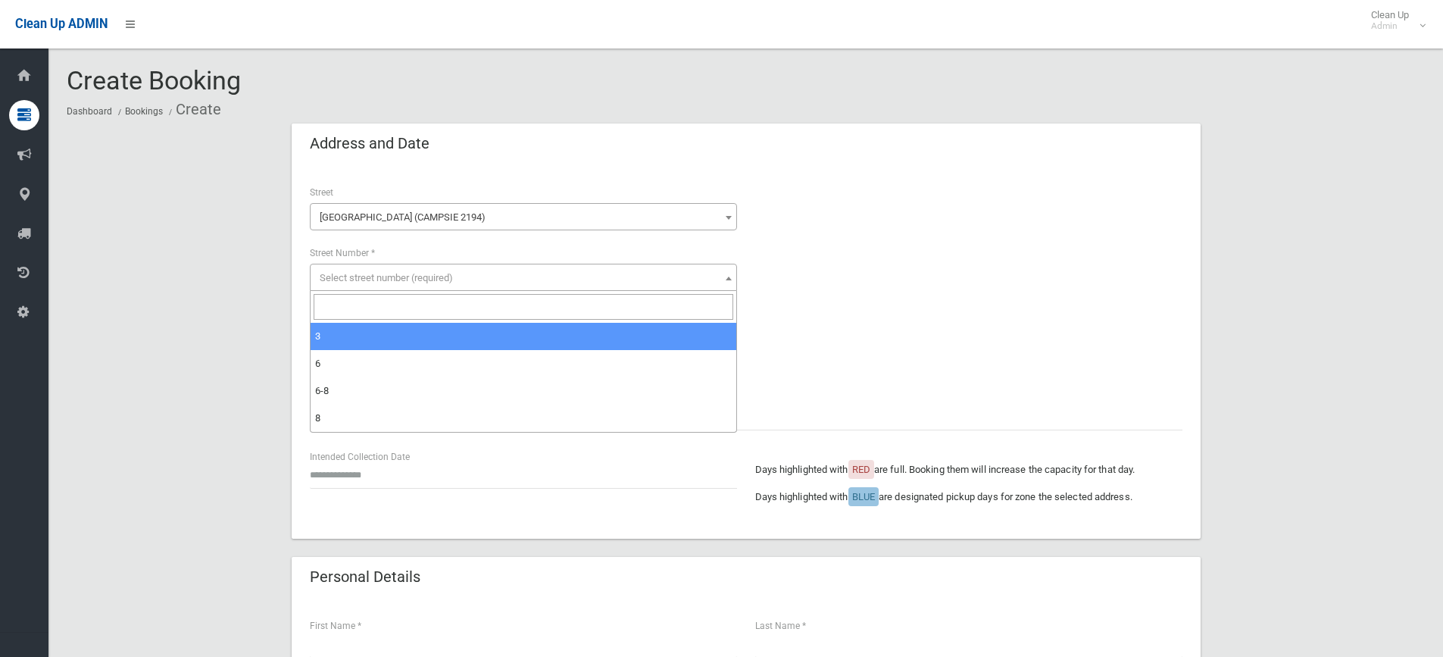
click at [376, 274] on span "Select street number (required)" at bounding box center [386, 277] width 133 height 11
click at [355, 309] on input "search" at bounding box center [524, 307] width 420 height 26
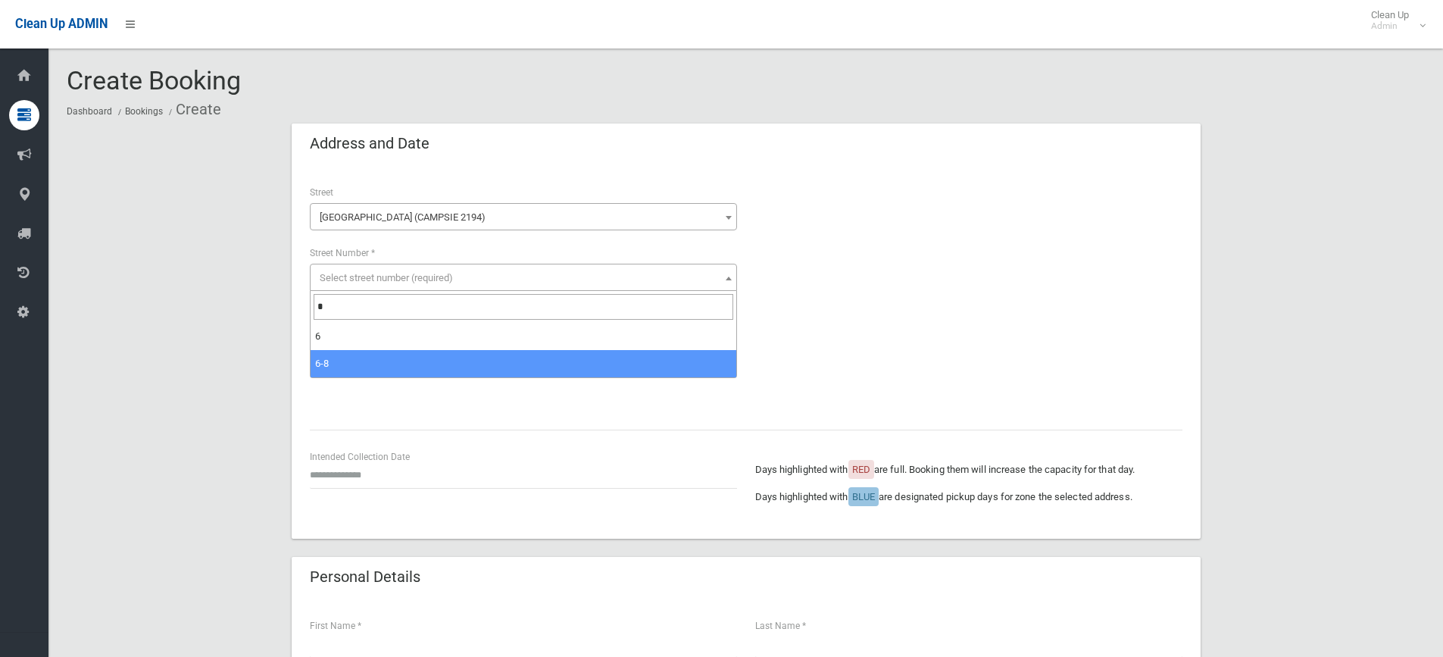
type input "*"
select select "***"
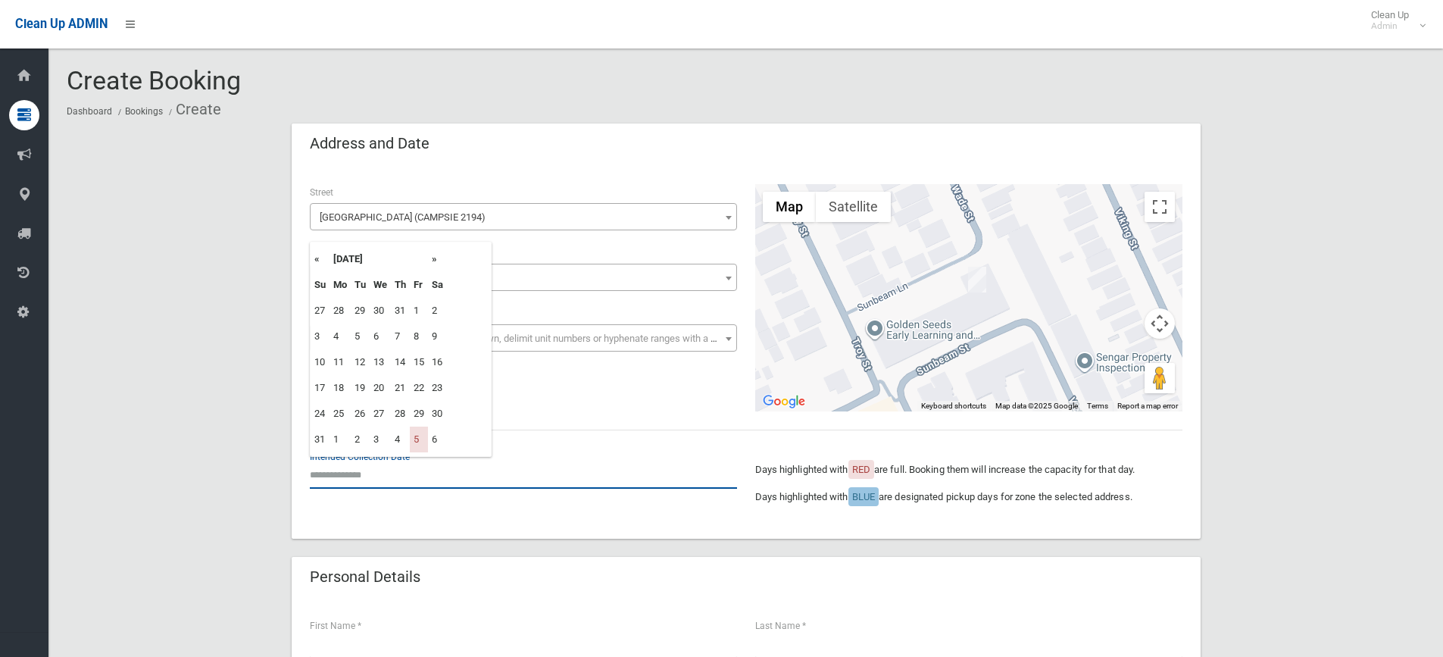
click at [365, 478] on input "text" at bounding box center [523, 475] width 427 height 28
click at [438, 259] on th "»" at bounding box center [437, 259] width 19 height 26
click at [425, 358] on td "19" at bounding box center [419, 362] width 18 height 26
type input "**********"
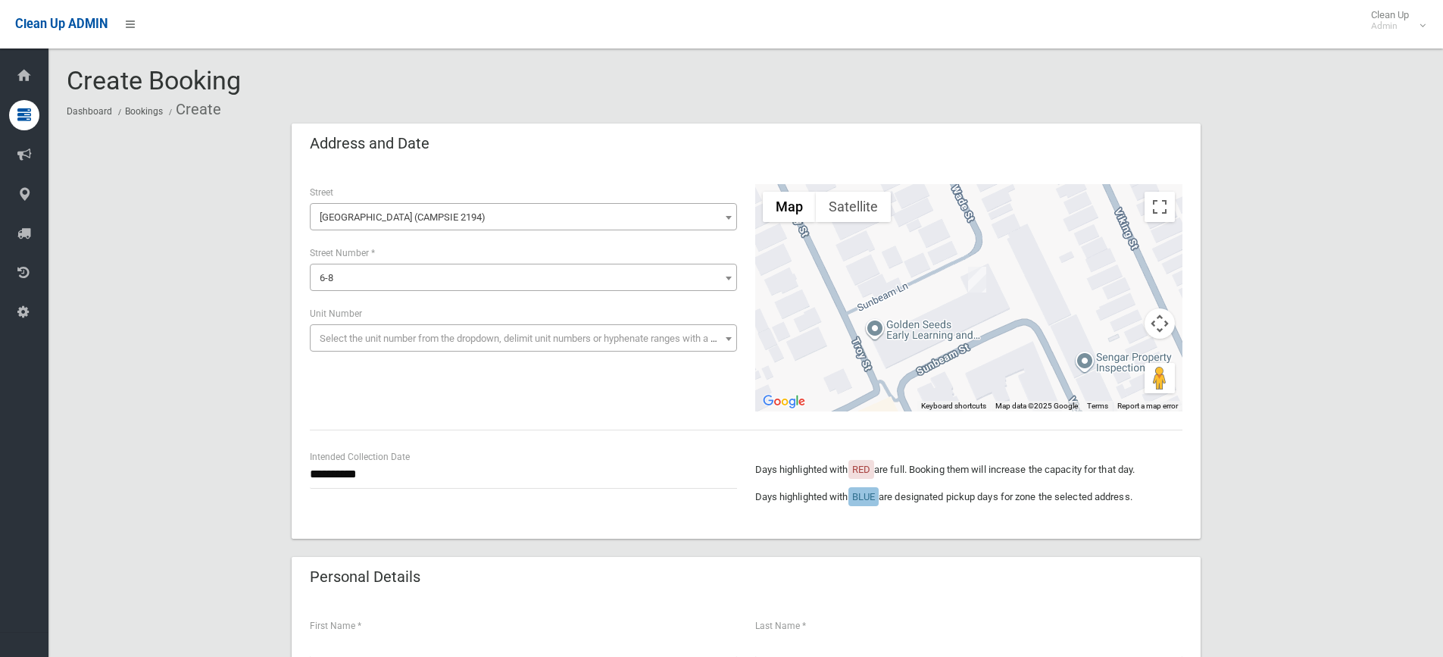
scroll to position [227, 0]
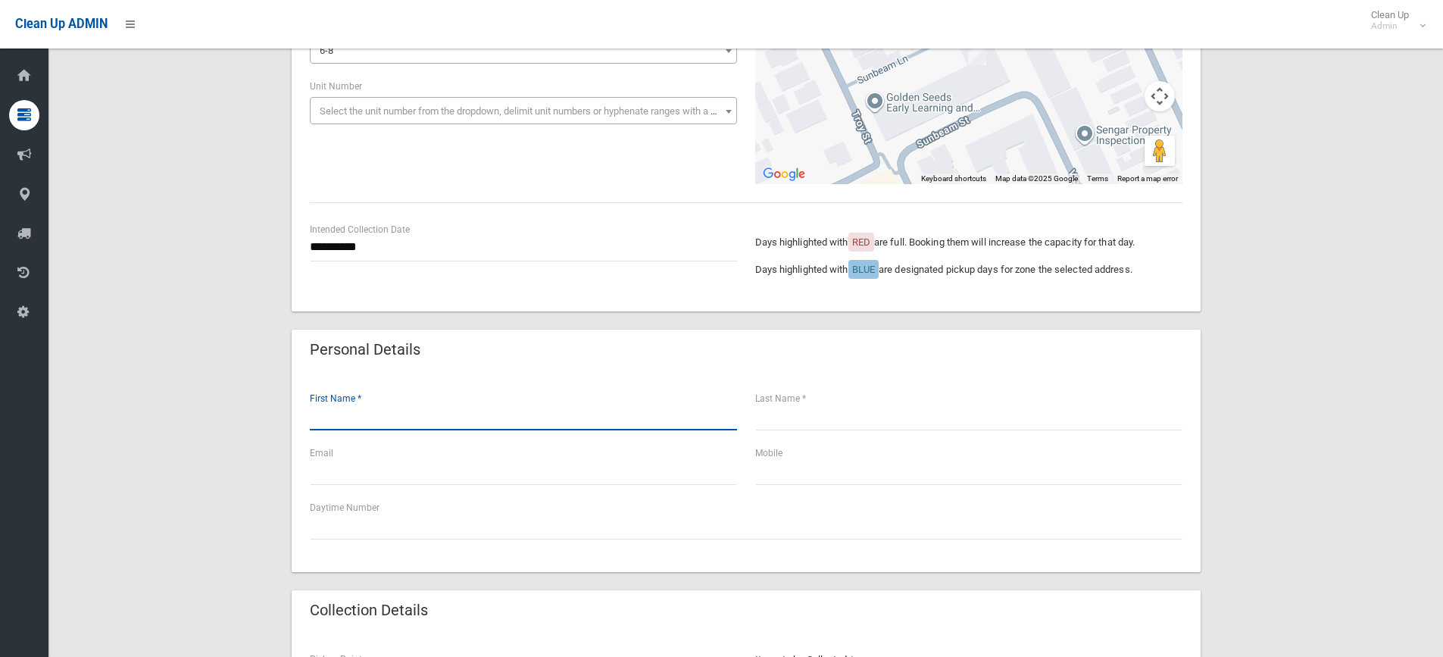
click at [330, 416] on input "text" at bounding box center [523, 416] width 427 height 28
type input "****"
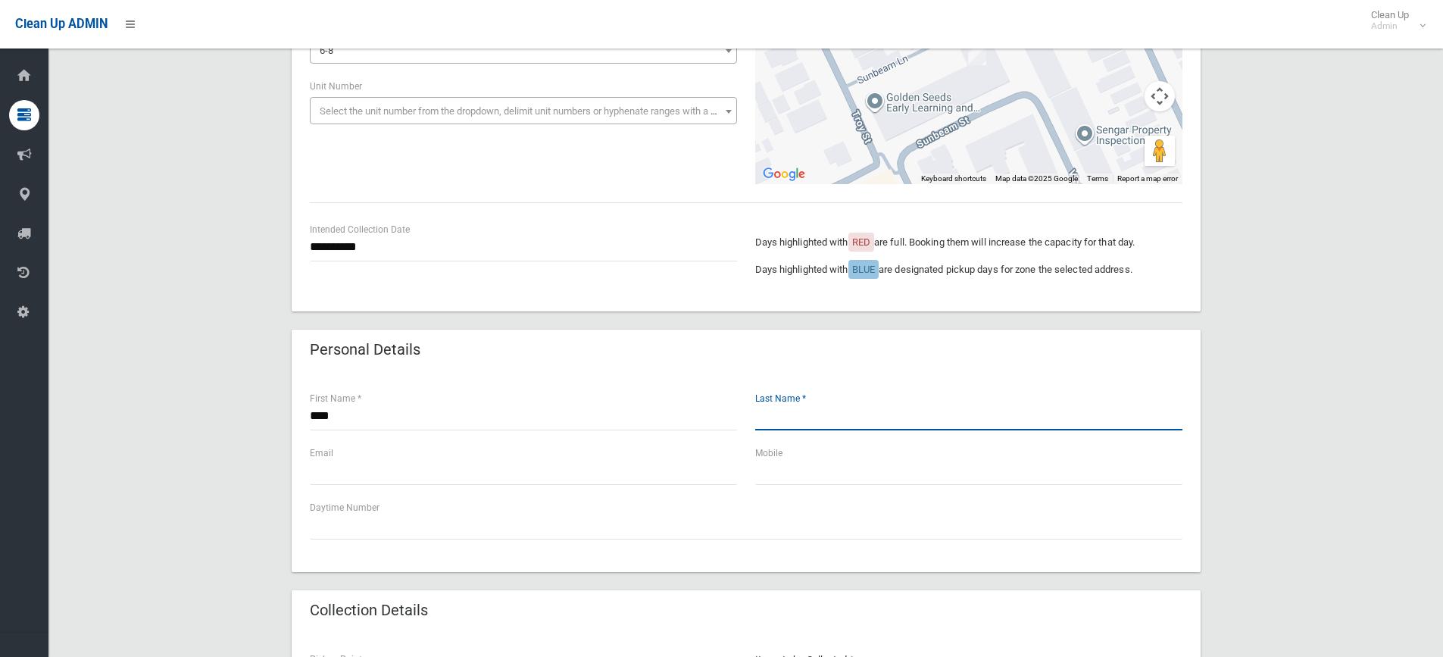
click at [792, 427] on input "text" at bounding box center [968, 416] width 427 height 28
type input "****"
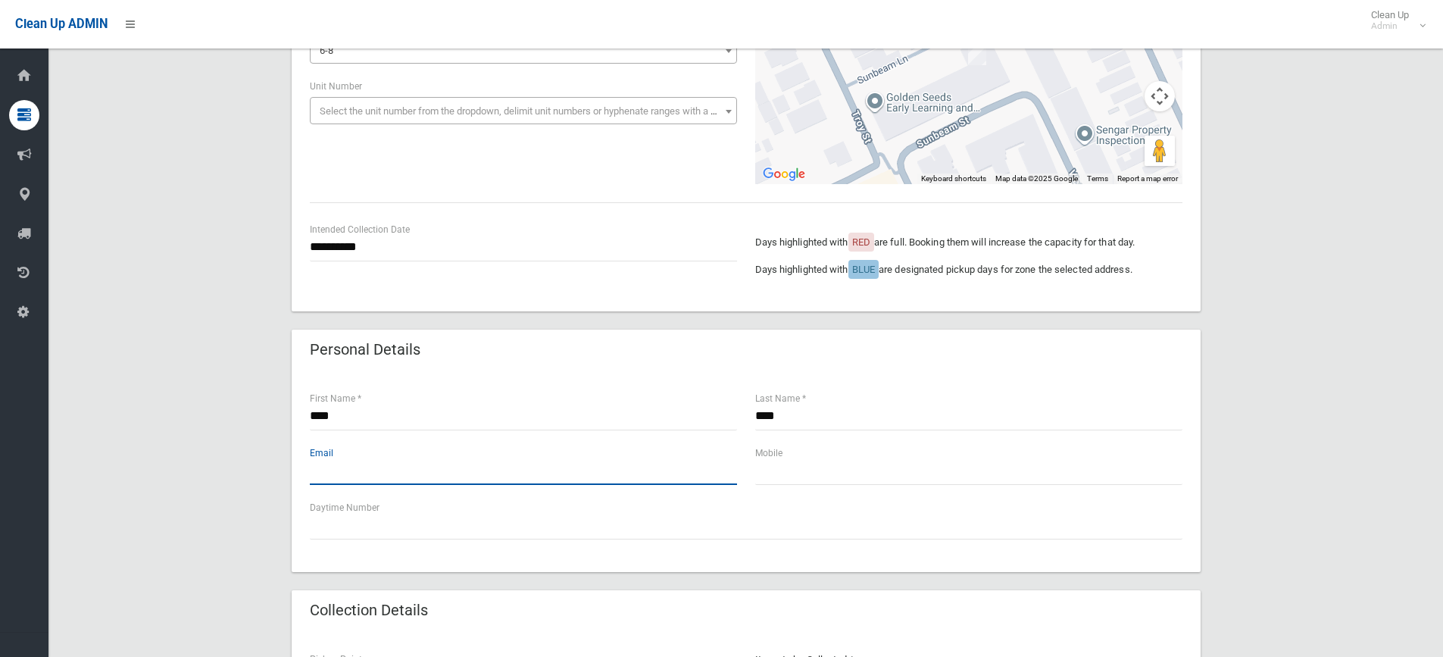
click at [367, 483] on input "text" at bounding box center [523, 471] width 427 height 28
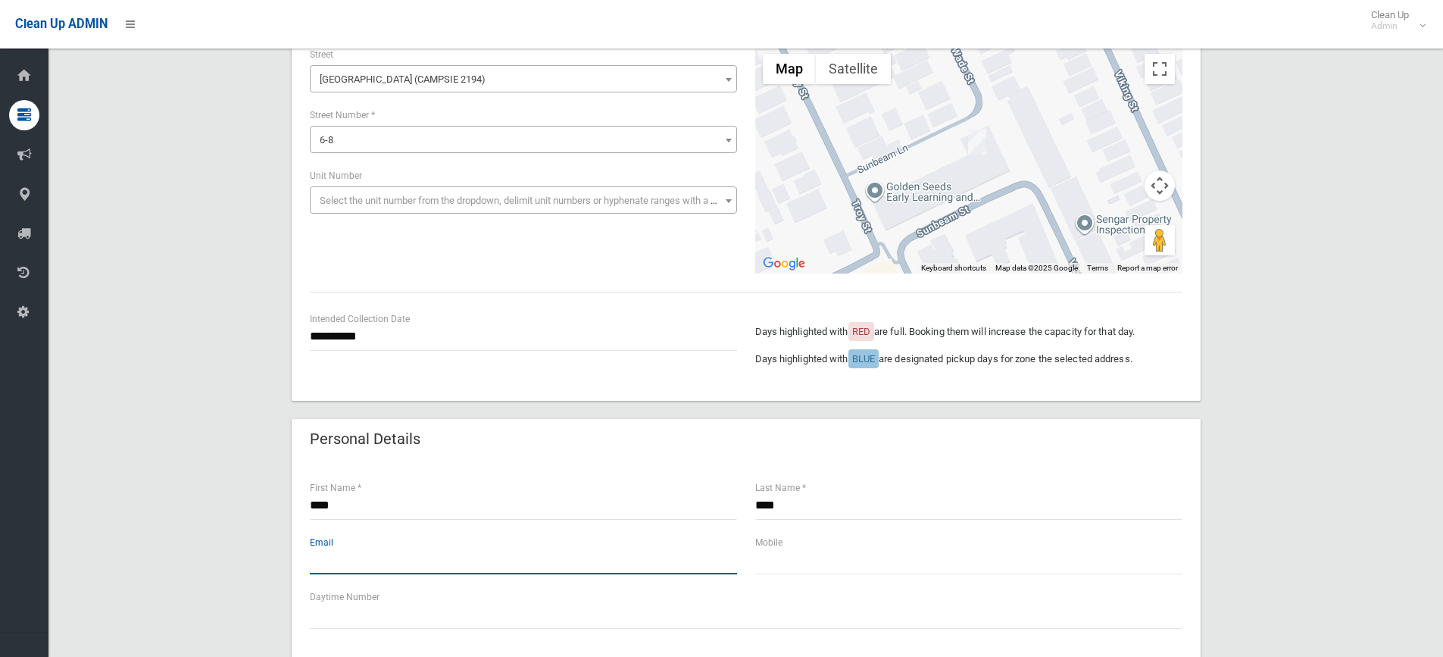
scroll to position [151, 0]
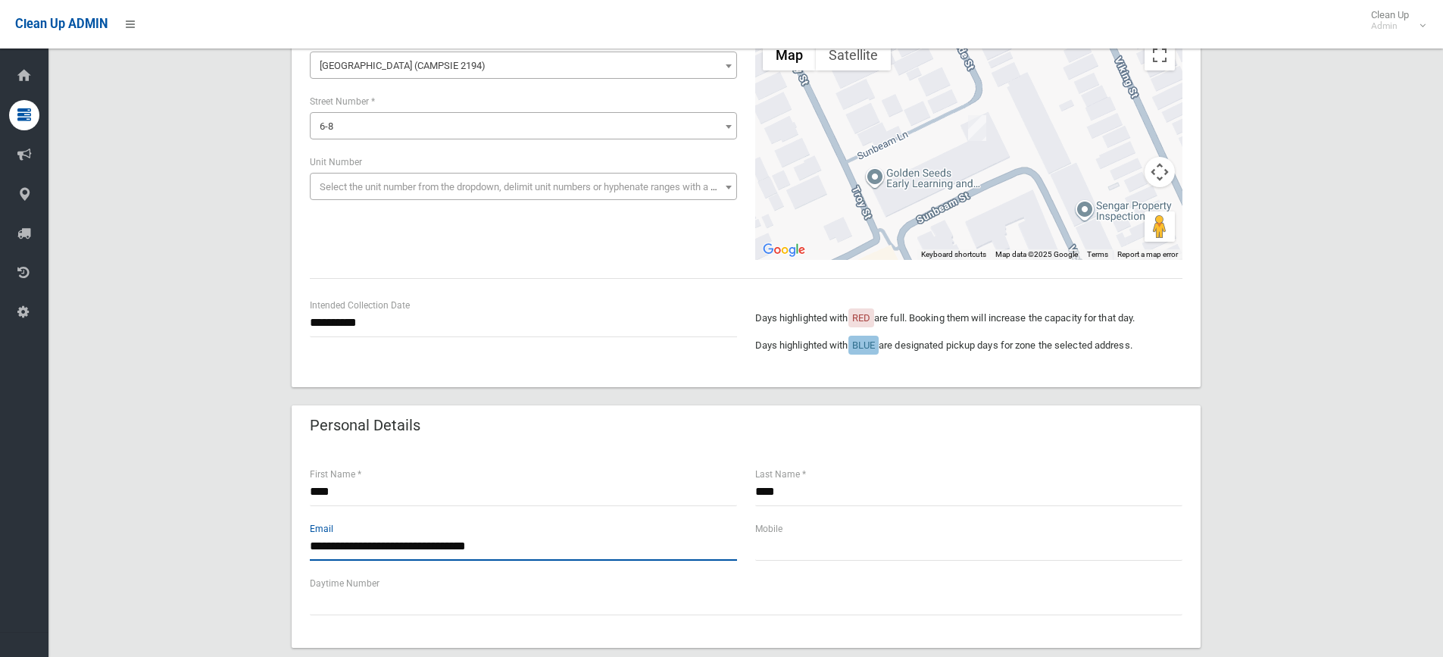
type input "**********"
click at [783, 553] on input "text" at bounding box center [968, 547] width 427 height 28
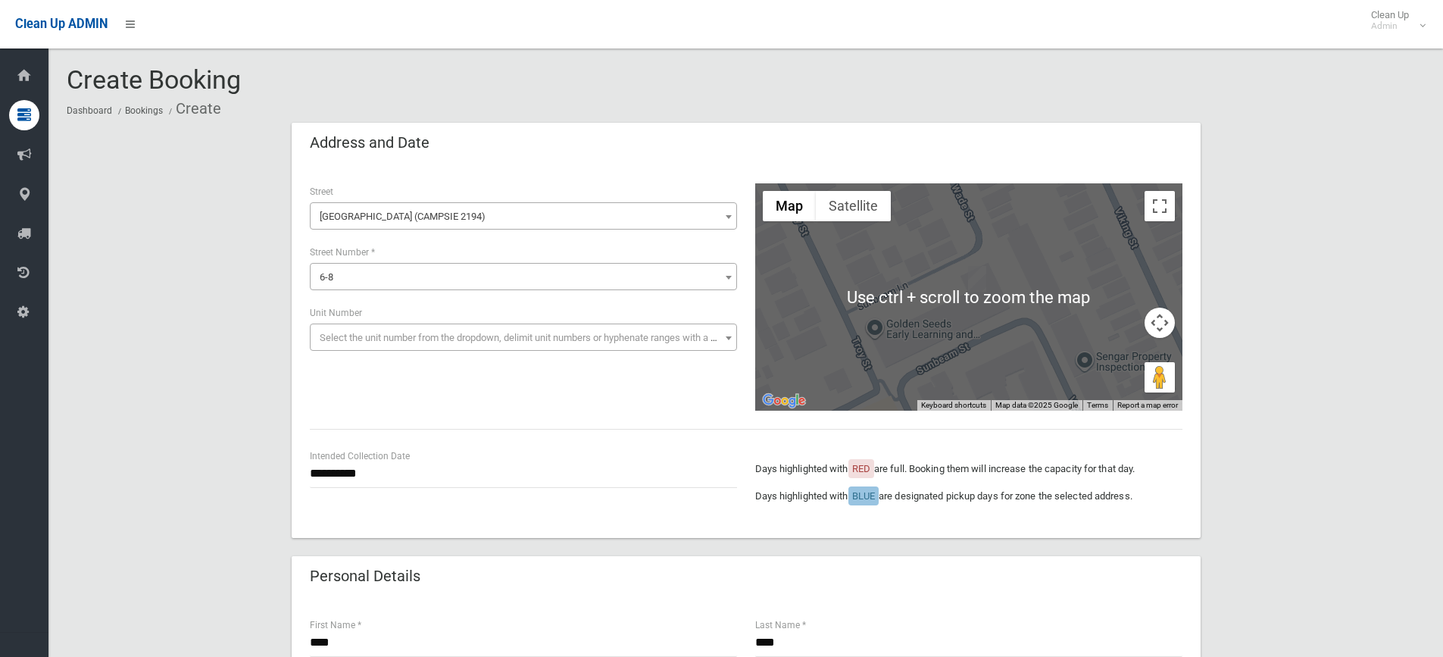
scroll to position [0, 0]
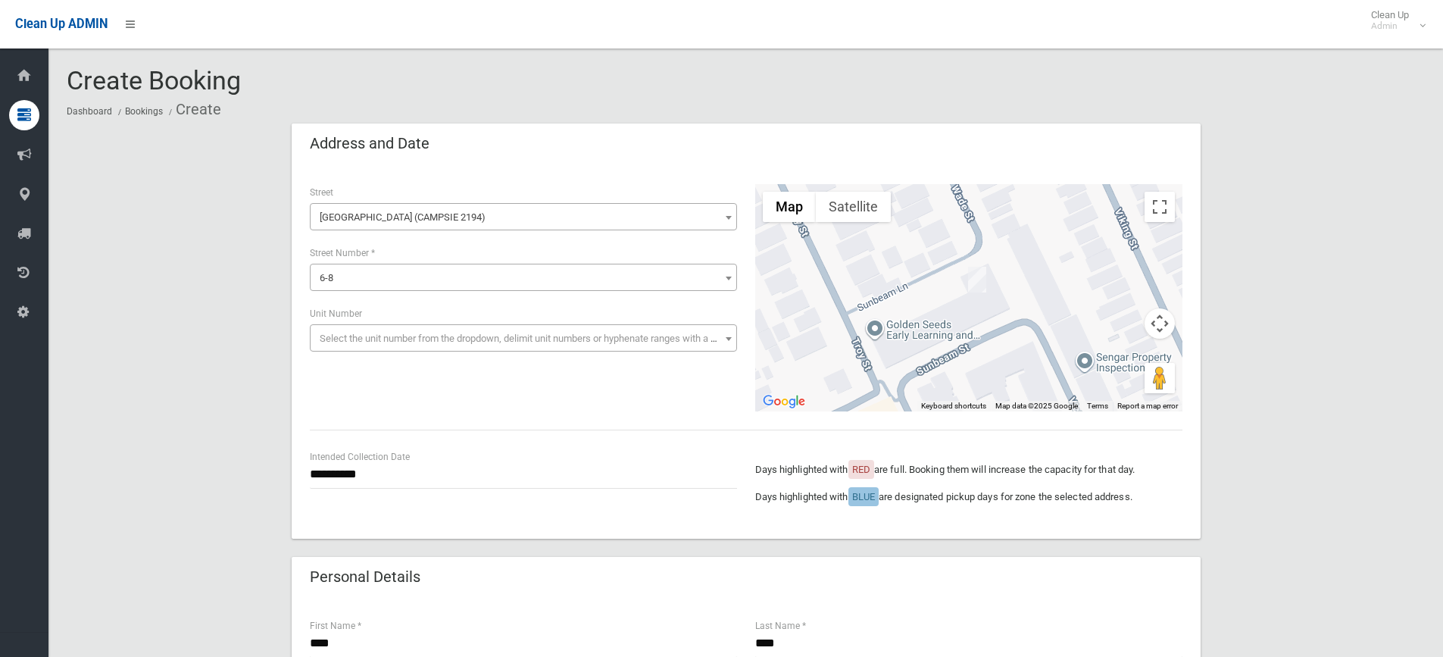
type input "**********"
click at [898, 382] on div at bounding box center [968, 297] width 427 height 227
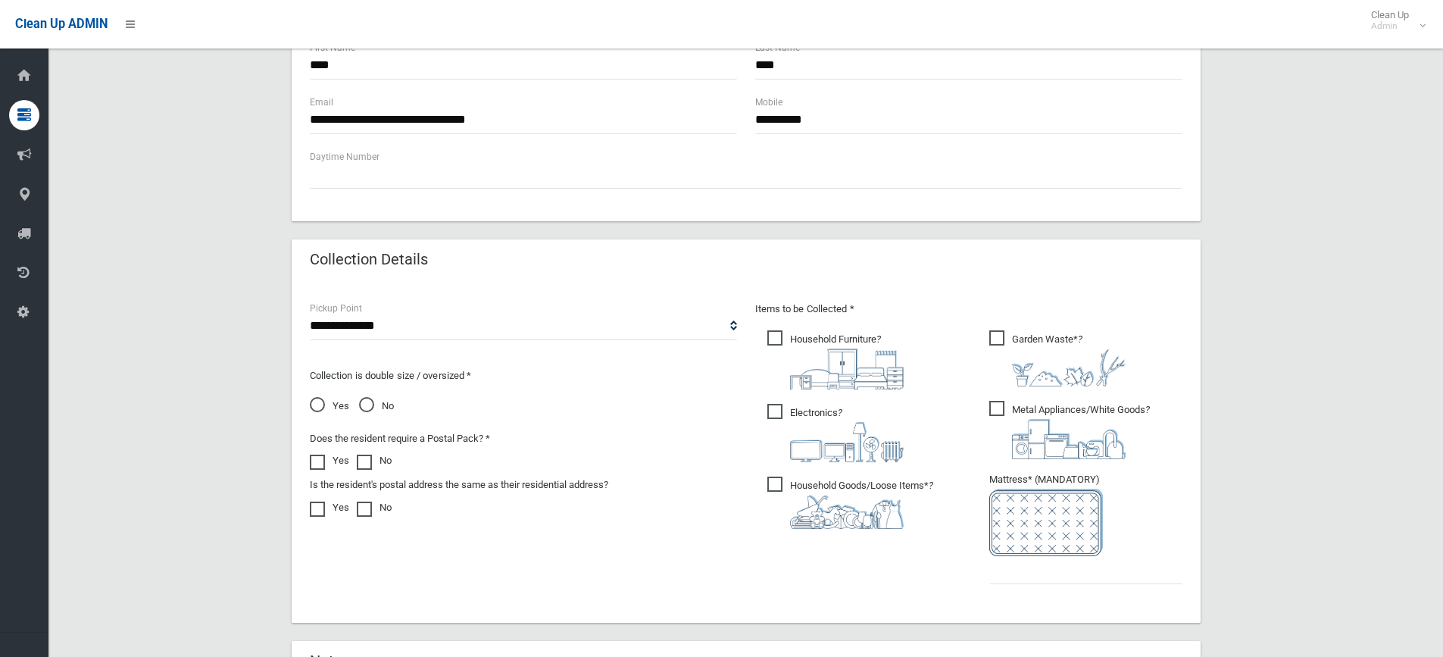
scroll to position [682, 0]
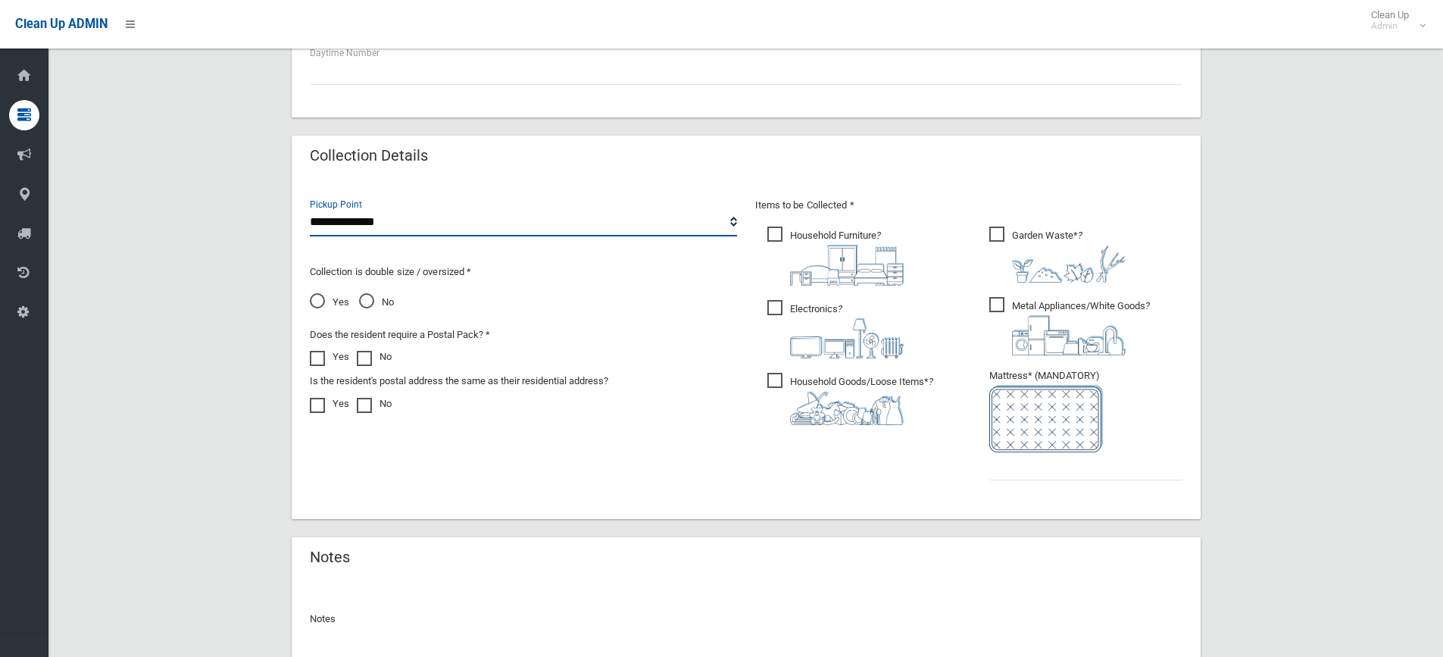
click at [381, 217] on select "**********" at bounding box center [523, 222] width 427 height 28
select select "*"
click at [310, 208] on select "**********" at bounding box center [523, 222] width 427 height 28
click at [367, 300] on span "No" at bounding box center [376, 302] width 35 height 18
click at [773, 231] on span "Household Furniture ?" at bounding box center [835, 255] width 136 height 59
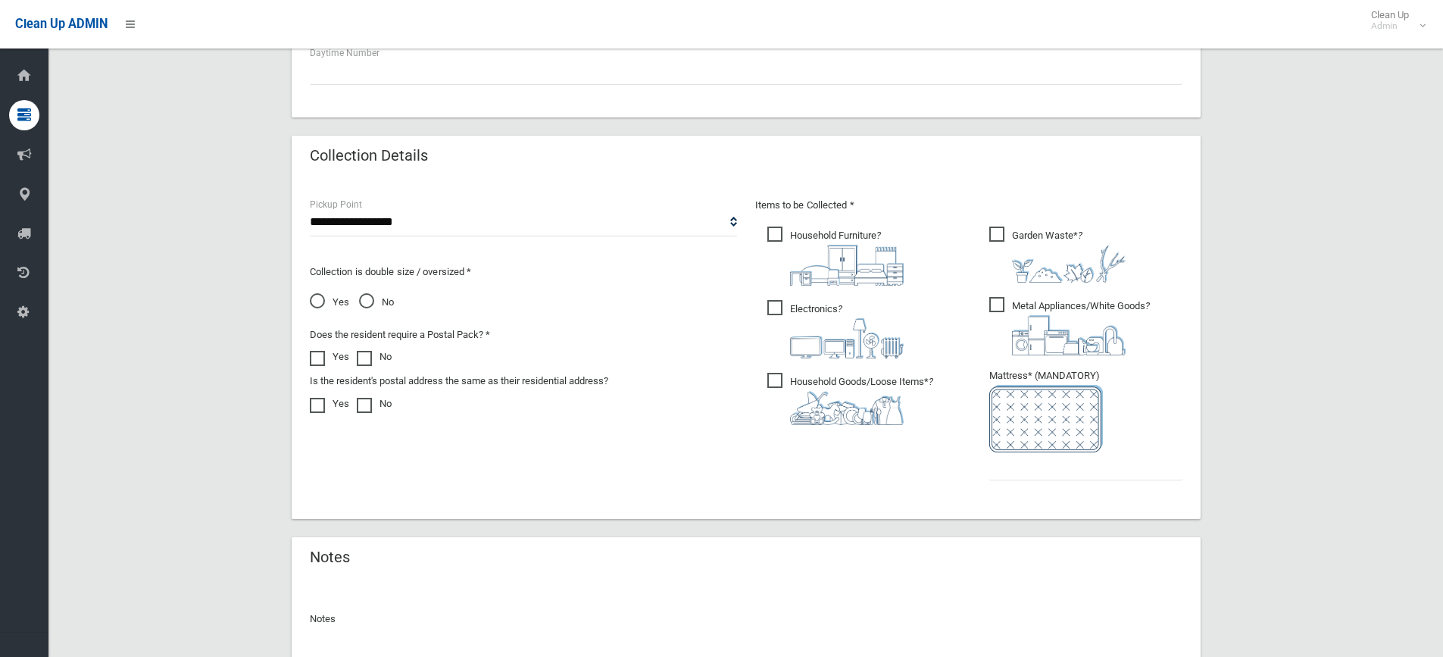
click at [995, 233] on span "Garden Waste* ?" at bounding box center [1057, 254] width 136 height 56
drag, startPoint x: 774, startPoint y: 308, endPoint x: 807, endPoint y: 313, distance: 33.7
click at [780, 309] on span "Electronics ?" at bounding box center [835, 329] width 136 height 58
drag, startPoint x: 996, startPoint y: 304, endPoint x: 936, endPoint y: 349, distance: 75.1
click at [992, 308] on span "Metal Appliances/White Goods ?" at bounding box center [1069, 326] width 161 height 58
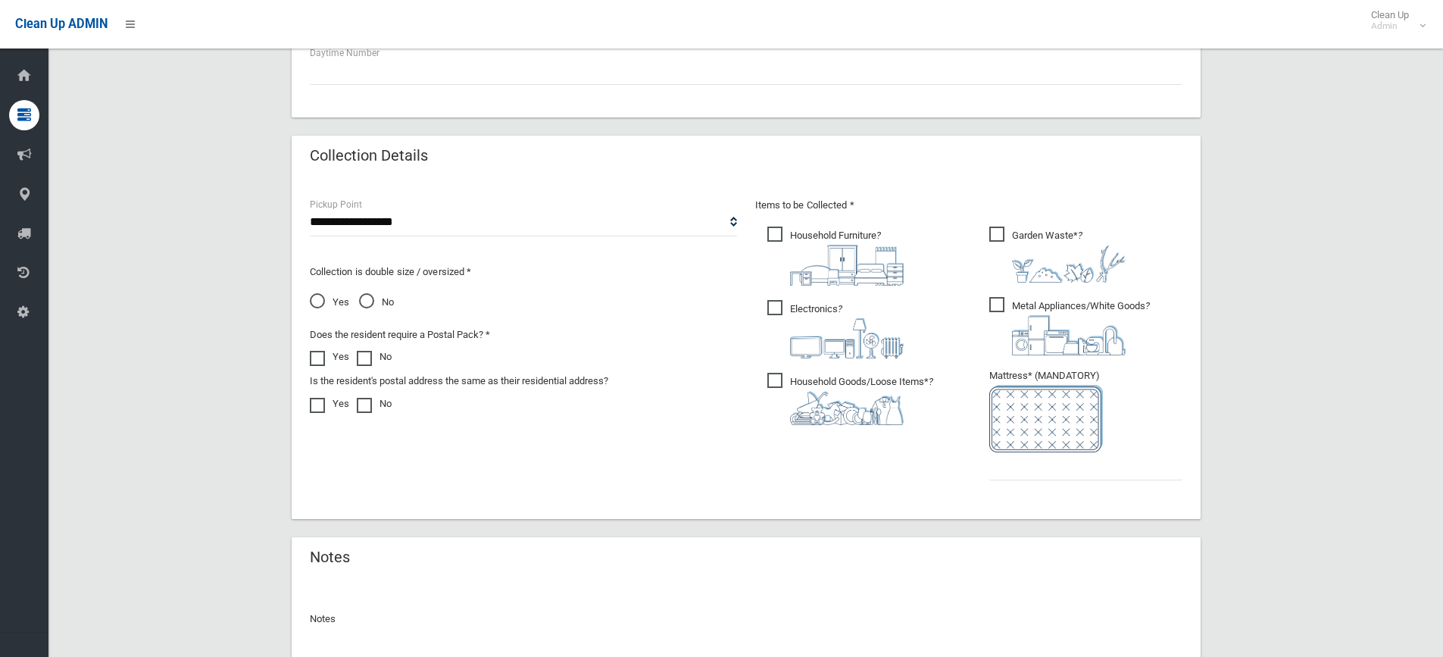
click at [776, 380] on span "Household Goods/Loose Items* ?" at bounding box center [850, 399] width 166 height 52
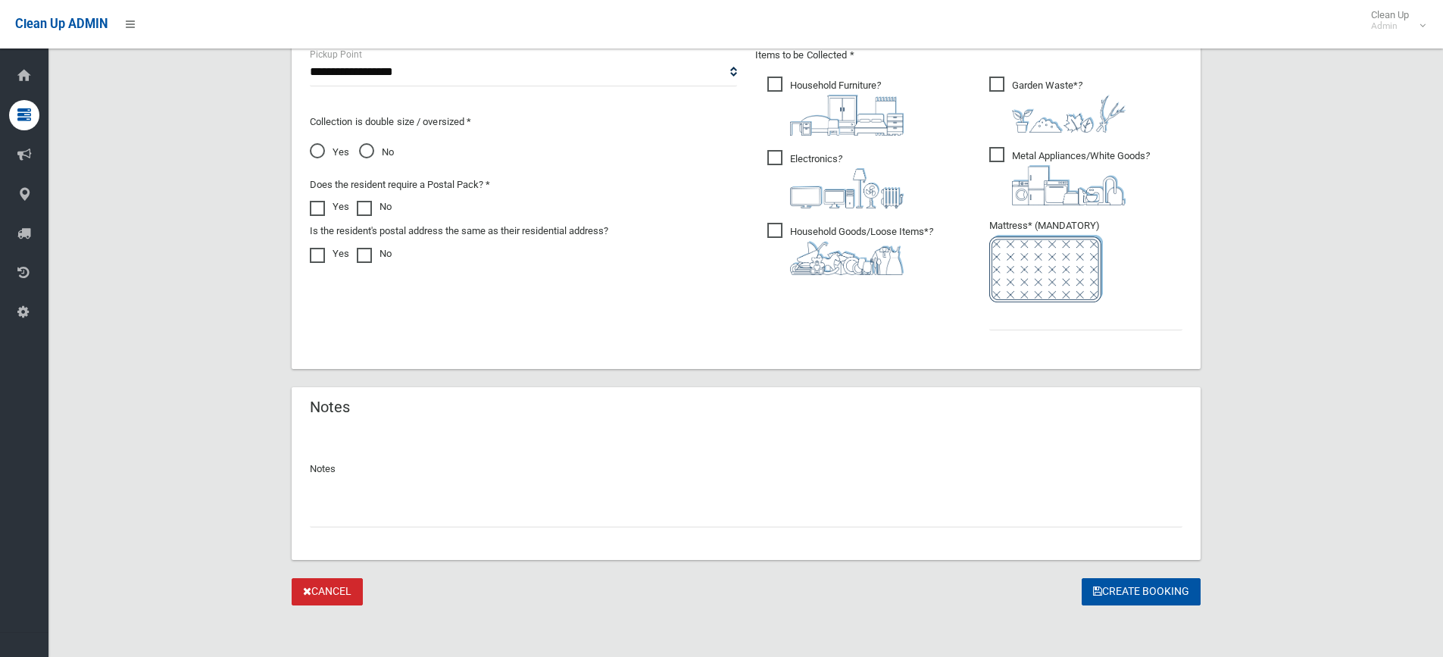
scroll to position [833, 0]
click at [1011, 320] on input "text" at bounding box center [1085, 315] width 193 height 28
type input "*"
click at [1126, 589] on button "Create Booking" at bounding box center [1141, 590] width 119 height 28
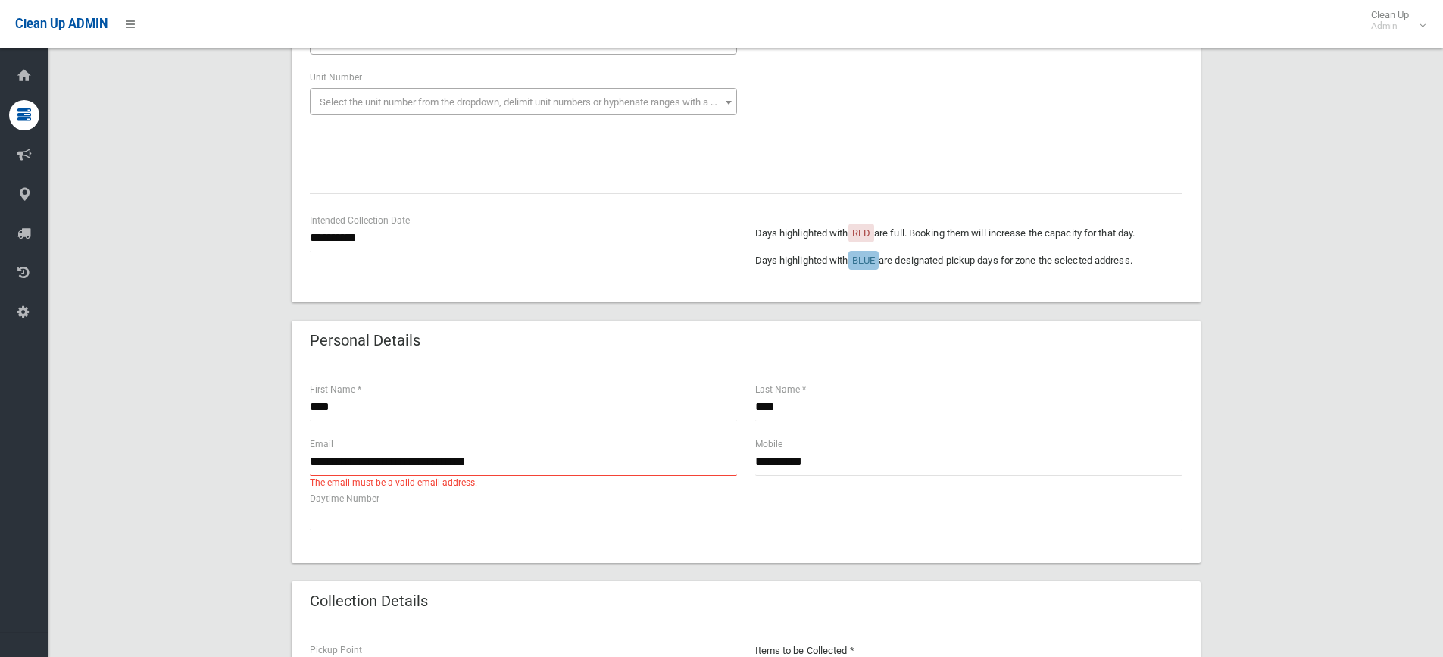
scroll to position [303, 0]
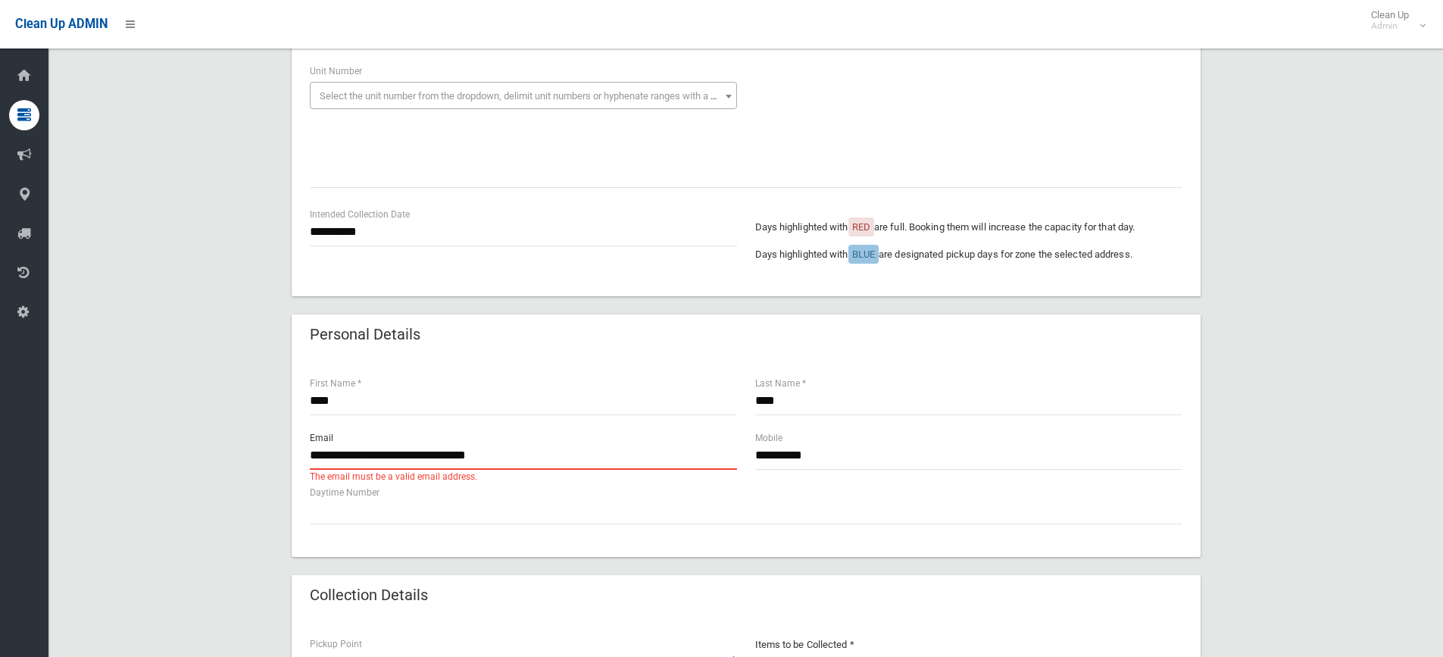
drag, startPoint x: 536, startPoint y: 458, endPoint x: 280, endPoint y: 447, distance: 256.3
click at [281, 450] on div "**********" at bounding box center [746, 502] width 1358 height 1365
click at [307, 453] on div "Email The email must be a valid email address." at bounding box center [523, 456] width 445 height 55
click at [308, 453] on div "Email The email must be a valid email address." at bounding box center [523, 456] width 445 height 55
click at [310, 454] on input "text" at bounding box center [523, 456] width 427 height 28
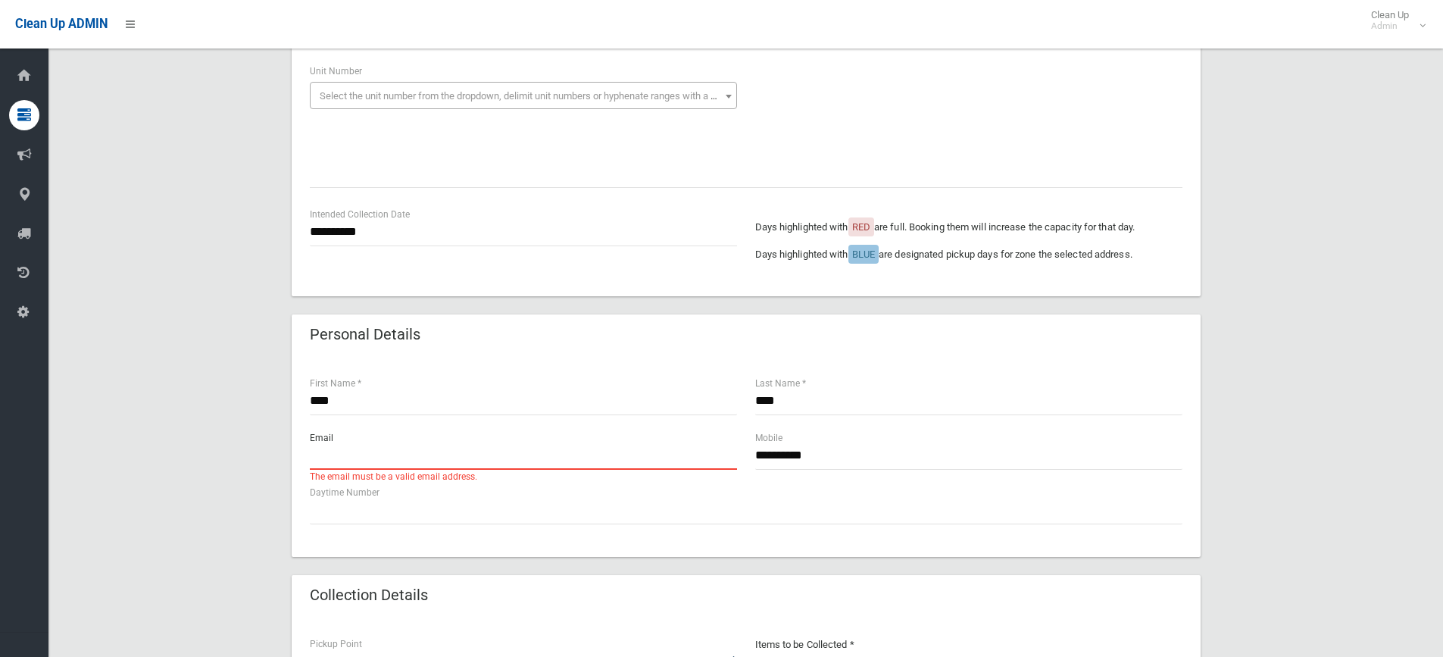
paste input "**********"
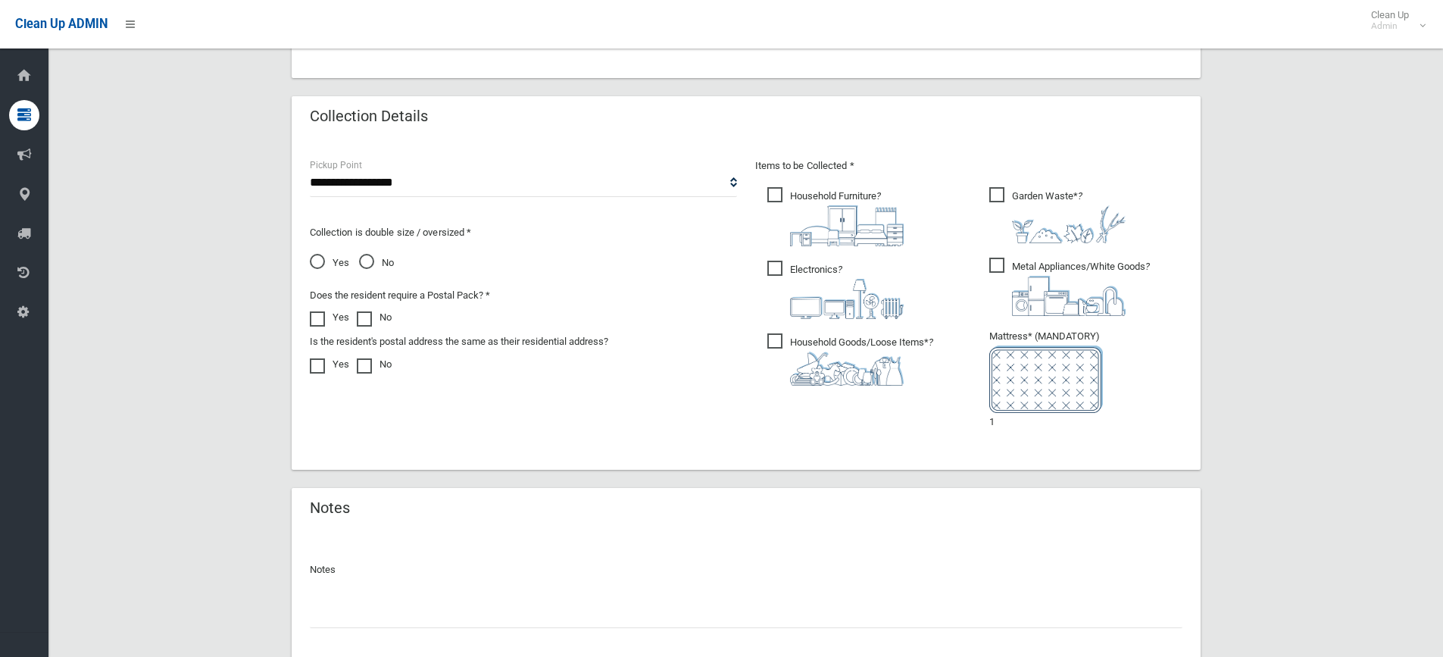
scroll to position [833, 0]
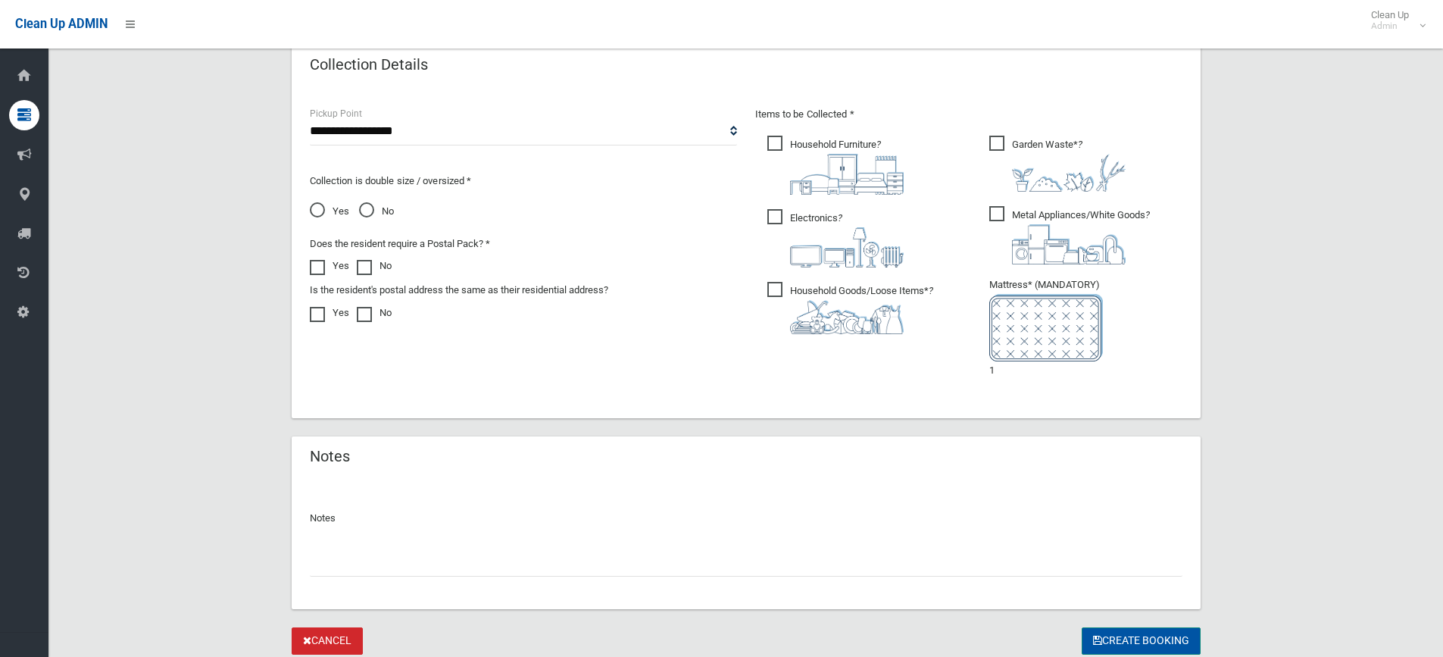
type input "**********"
click at [1130, 641] on button "Create Booking" at bounding box center [1141, 641] width 119 height 28
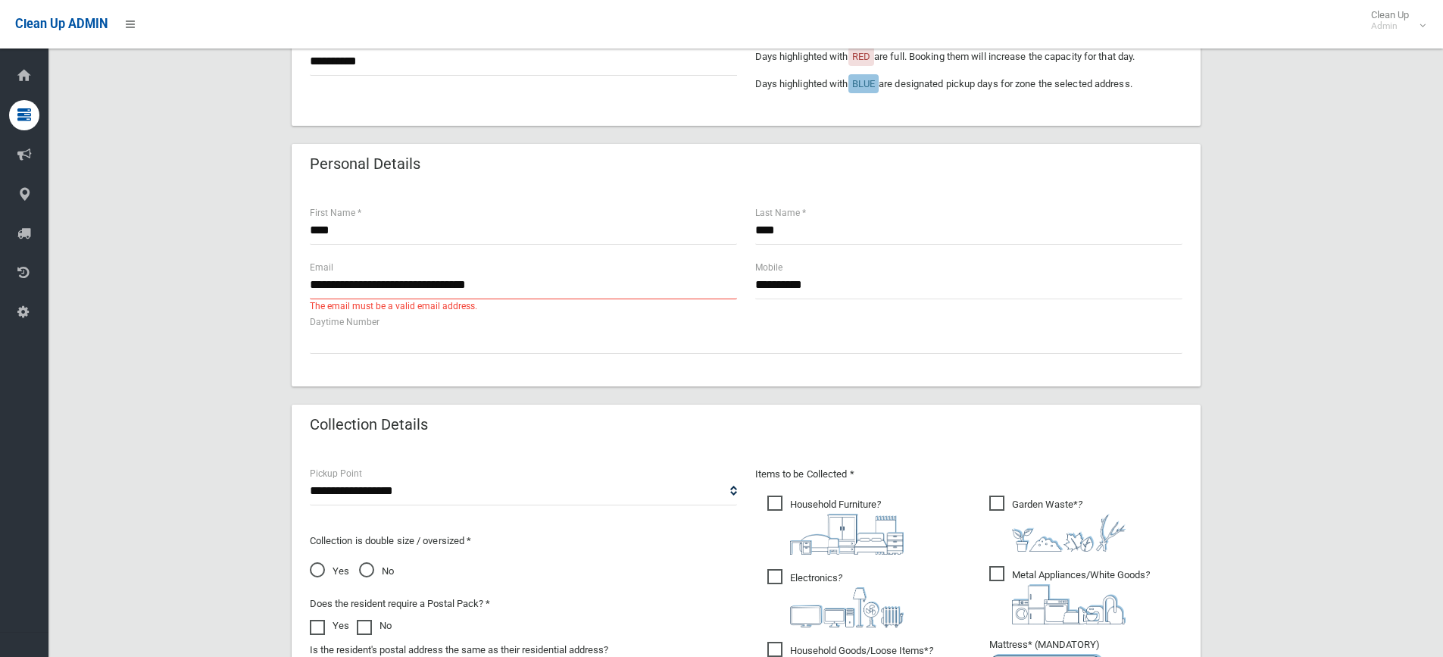
scroll to position [682, 0]
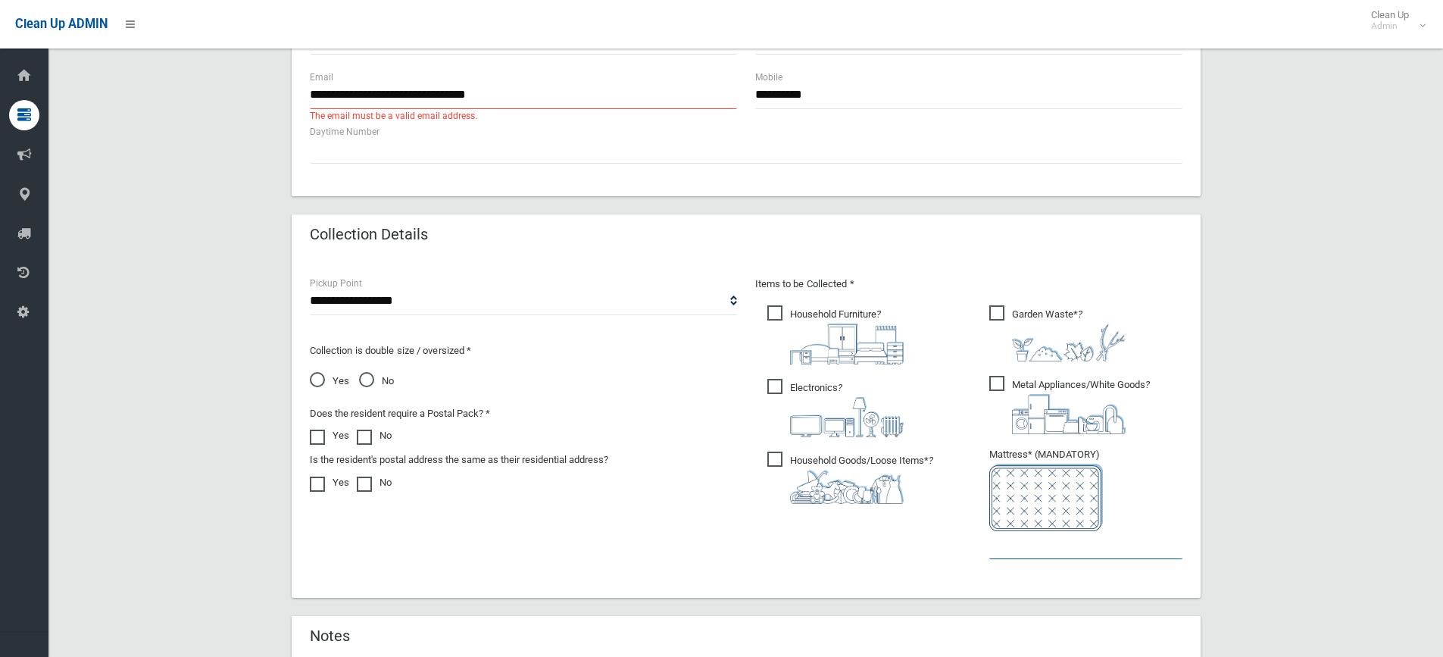
click at [1006, 550] on input "text" at bounding box center [1085, 545] width 193 height 28
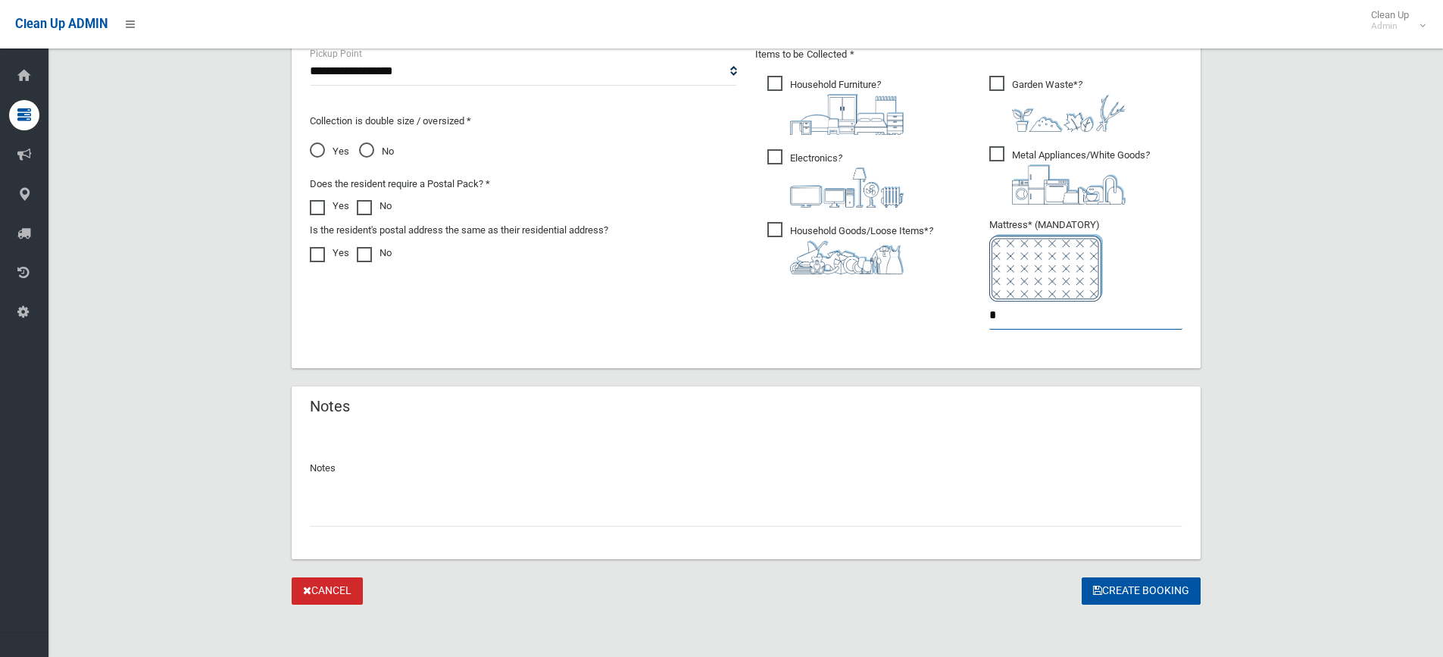
scroll to position [914, 0]
type input "*"
click at [1130, 590] on button "Create Booking" at bounding box center [1141, 589] width 119 height 28
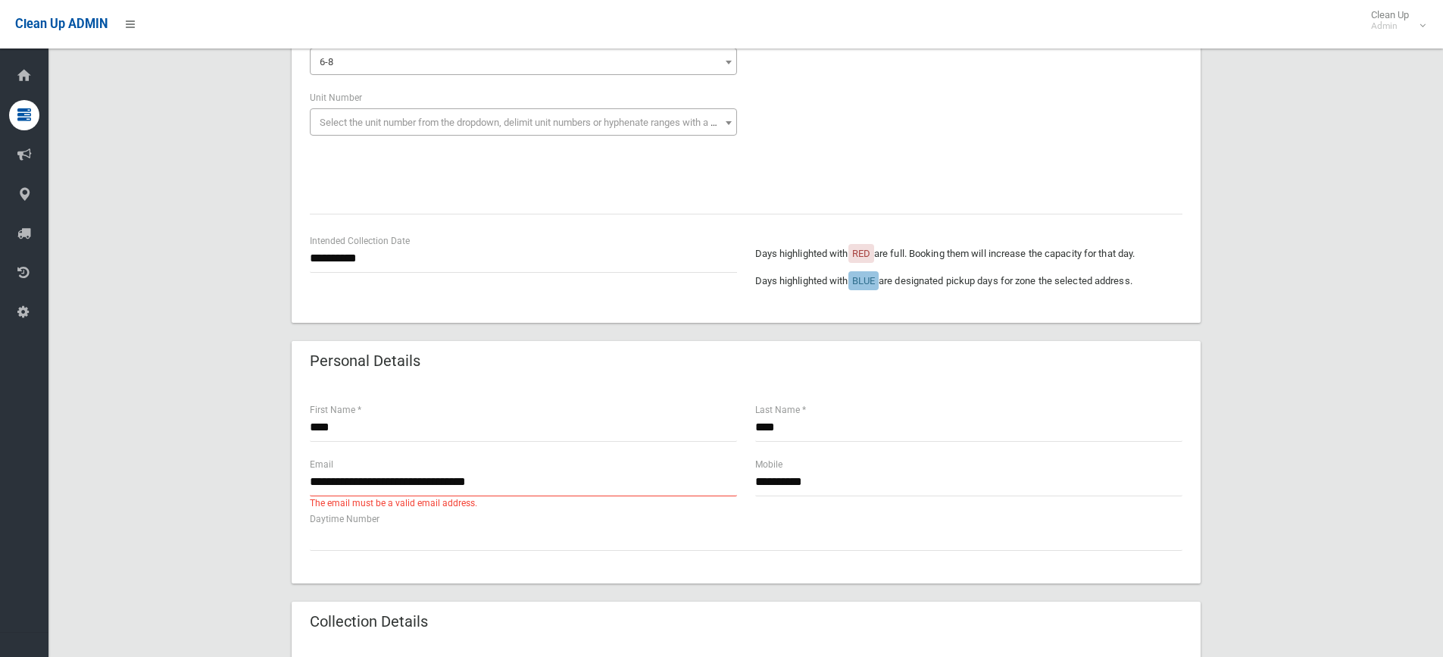
scroll to position [303, 0]
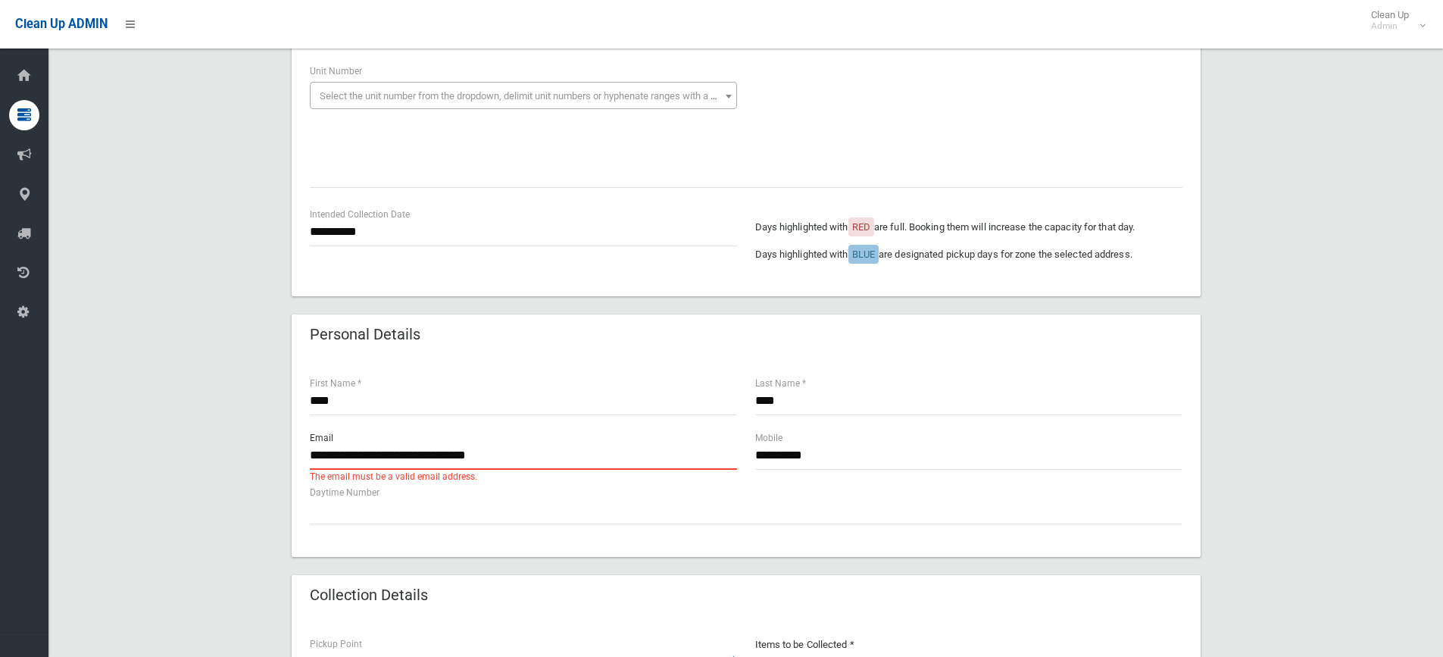
drag, startPoint x: 533, startPoint y: 454, endPoint x: 271, endPoint y: 440, distance: 261.7
click at [273, 441] on div "**********" at bounding box center [746, 502] width 1358 height 1365
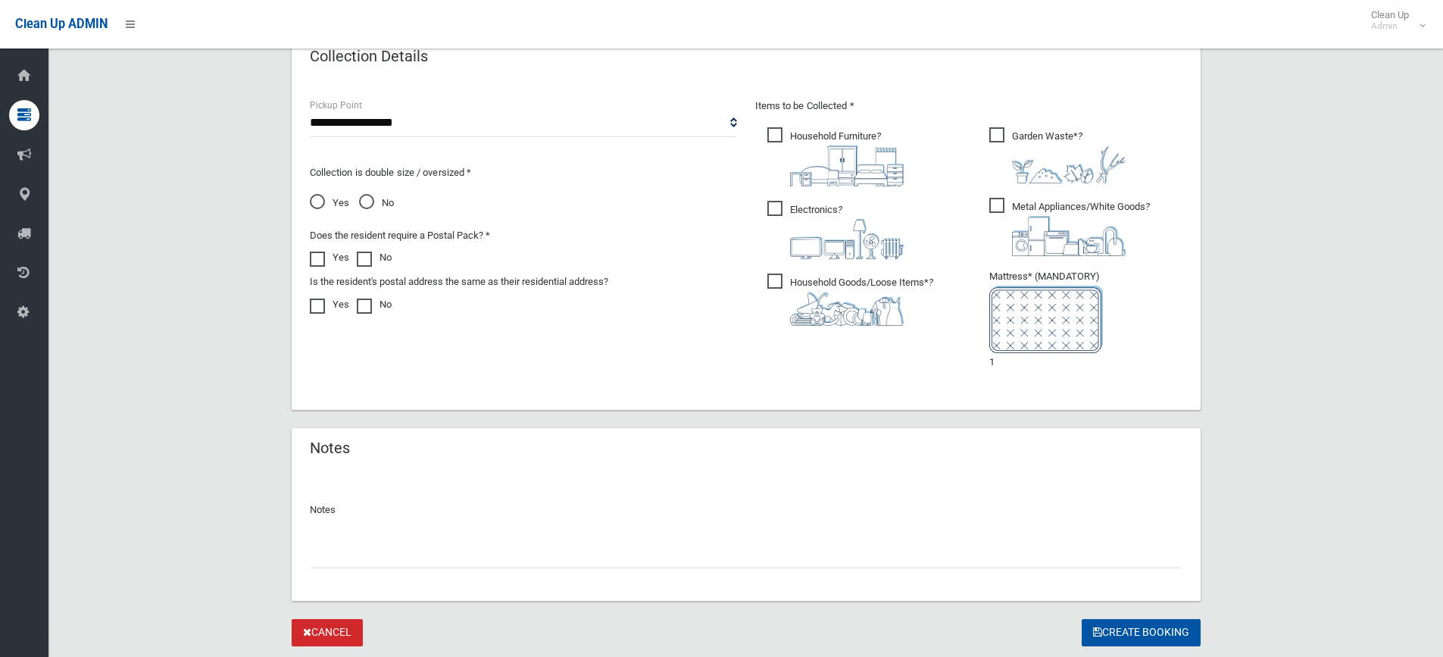
scroll to position [886, 0]
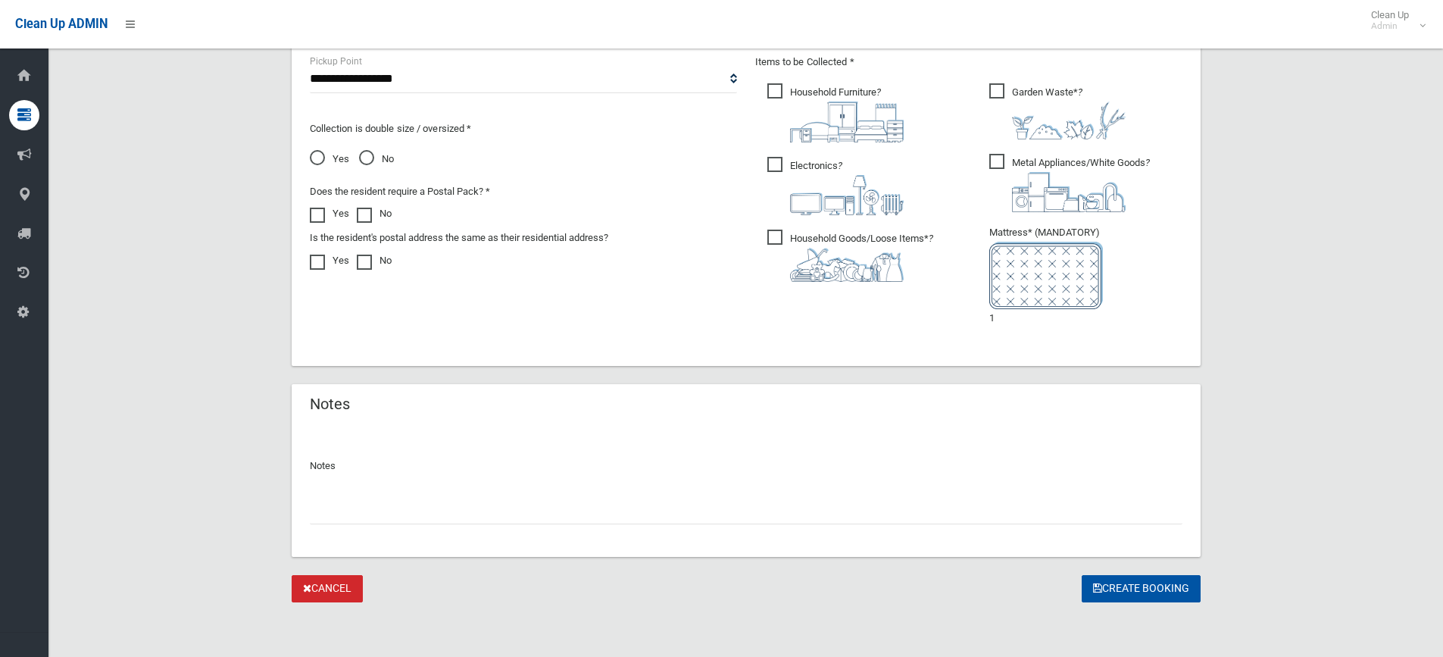
type input "**********"
drag, startPoint x: 1001, startPoint y: 319, endPoint x: 964, endPoint y: 317, distance: 37.1
click at [964, 317] on div "Items to be Collected * Household Furniture ?" at bounding box center [968, 200] width 445 height 295
click at [1008, 339] on div "Items to be Collected * Household Furniture ?" at bounding box center [968, 200] width 445 height 295
click at [1115, 589] on button "Create Booking" at bounding box center [1141, 589] width 119 height 28
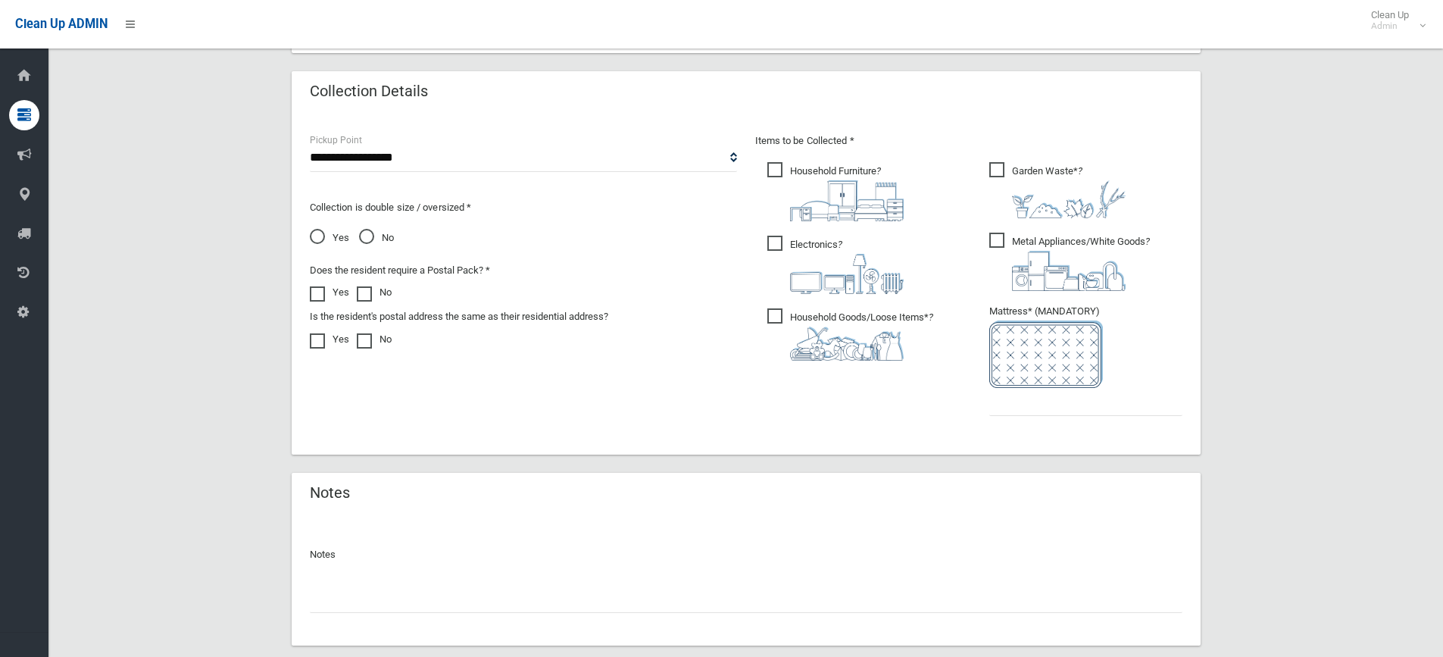
scroll to position [833, 0]
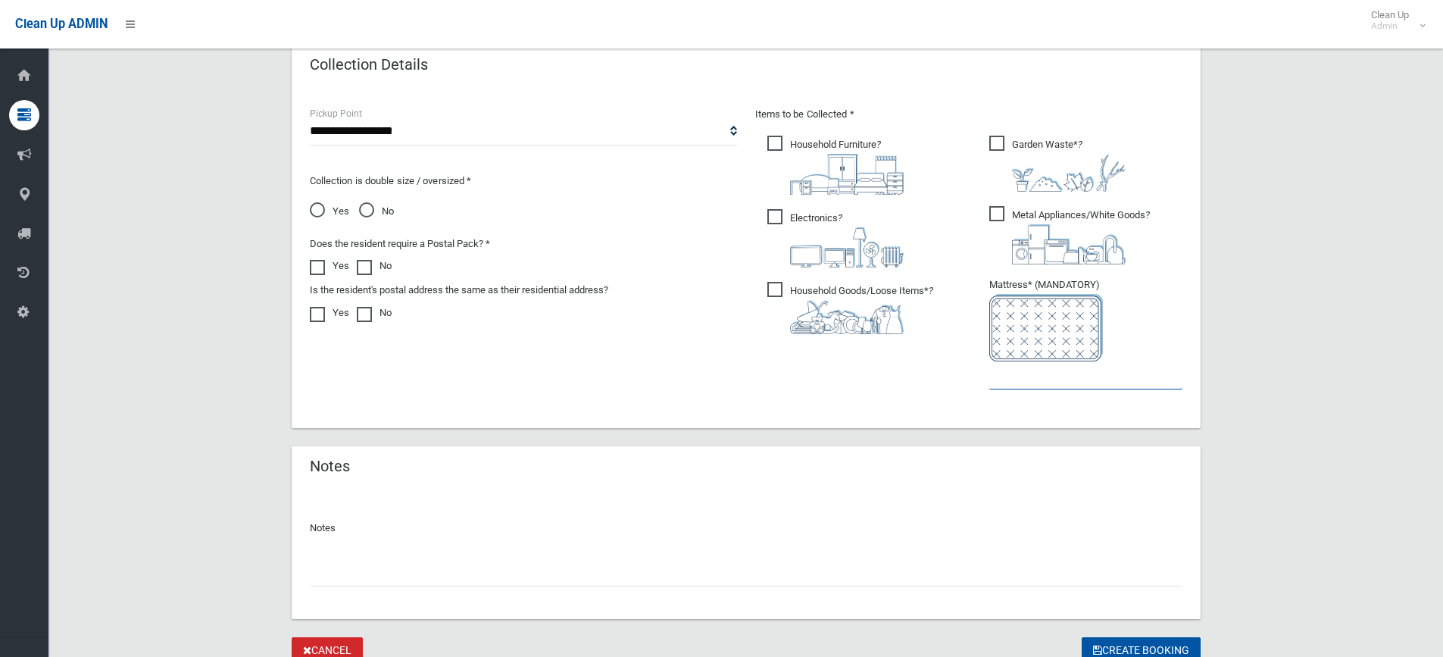
click at [1006, 385] on input "text" at bounding box center [1085, 375] width 193 height 28
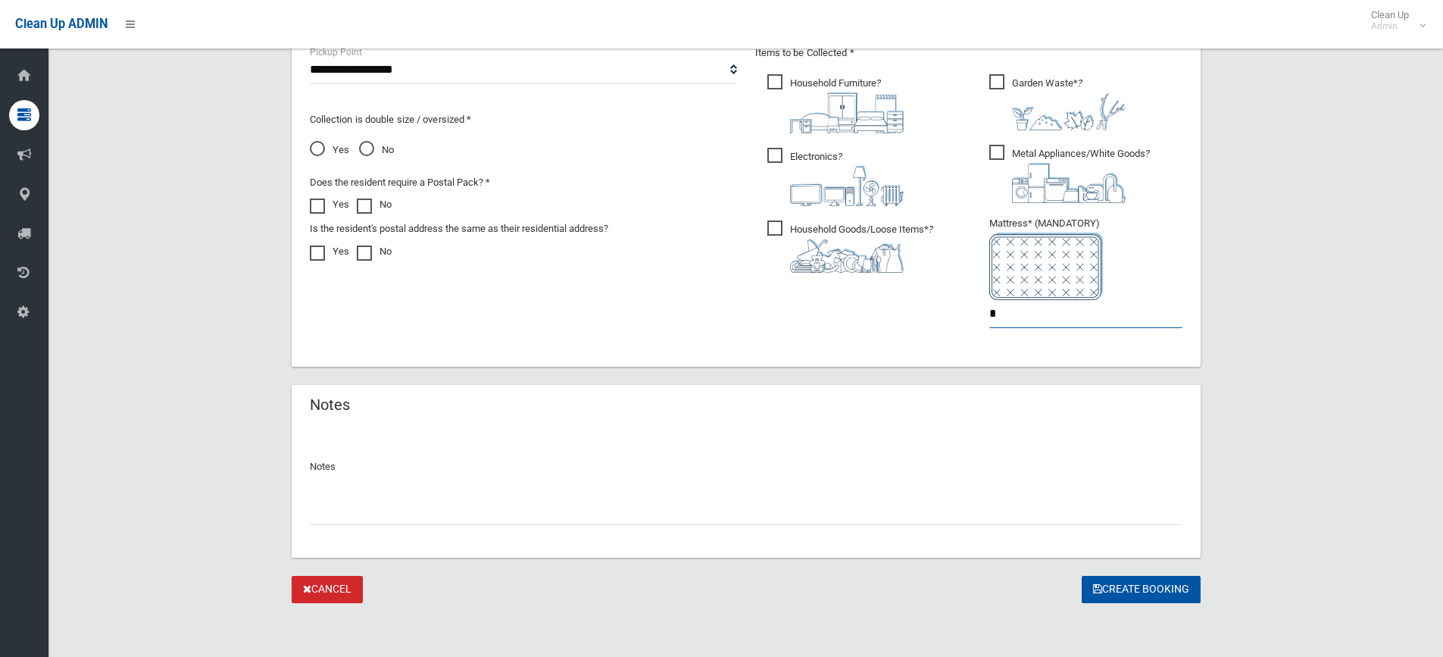
scroll to position [895, 0]
type input "*"
click at [1139, 589] on button "Create Booking" at bounding box center [1141, 589] width 119 height 28
